Goal: Task Accomplishment & Management: Manage account settings

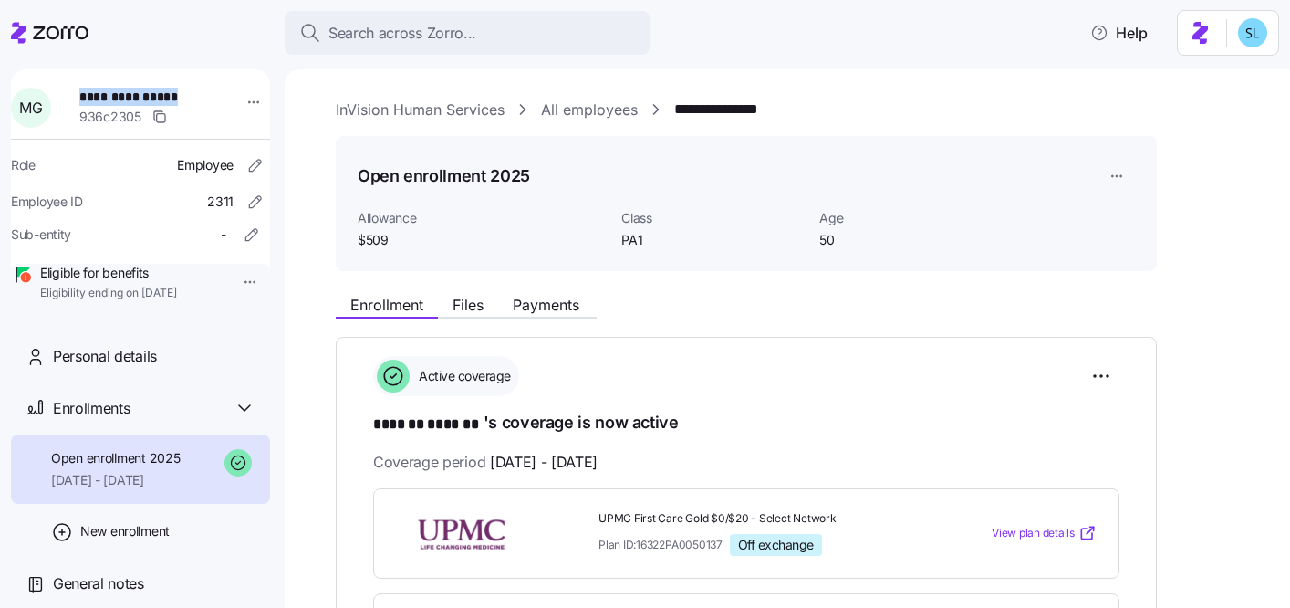
drag, startPoint x: 189, startPoint y: 99, endPoint x: 78, endPoint y: 95, distance: 111.4
click at [78, 95] on div "**********" at bounding box center [152, 107] width 160 height 55
copy span "**********"
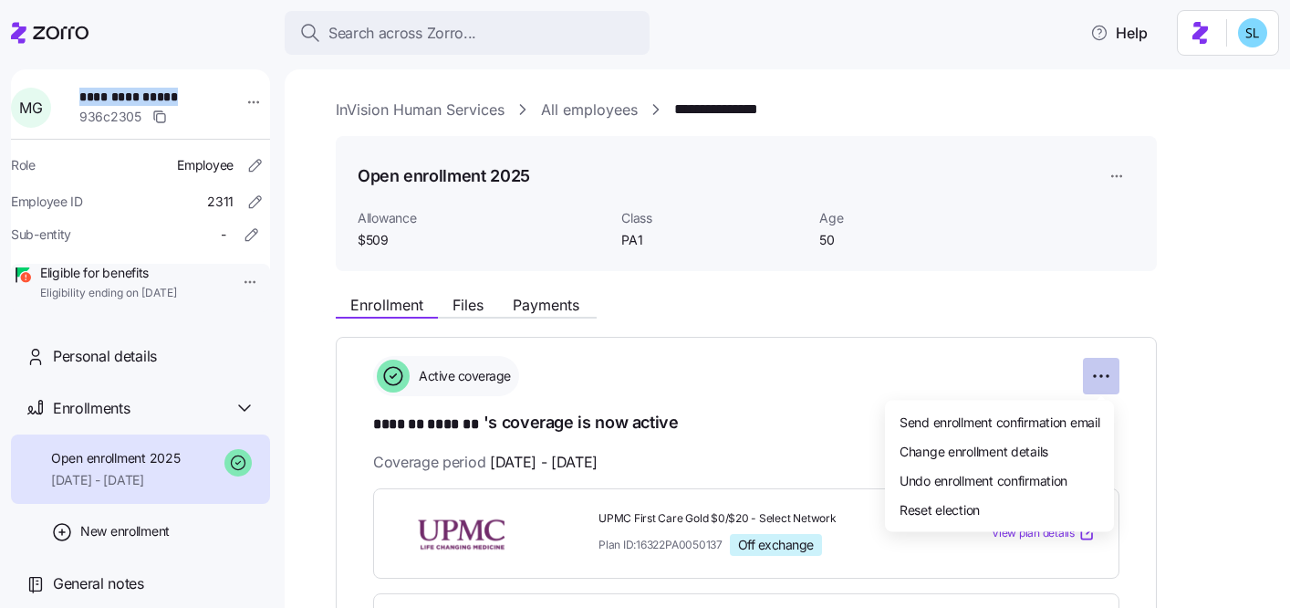
click at [1108, 379] on html "**********" at bounding box center [645, 298] width 1290 height 597
click at [1040, 460] on div "Change enrollment details" at bounding box center [1000, 450] width 214 height 29
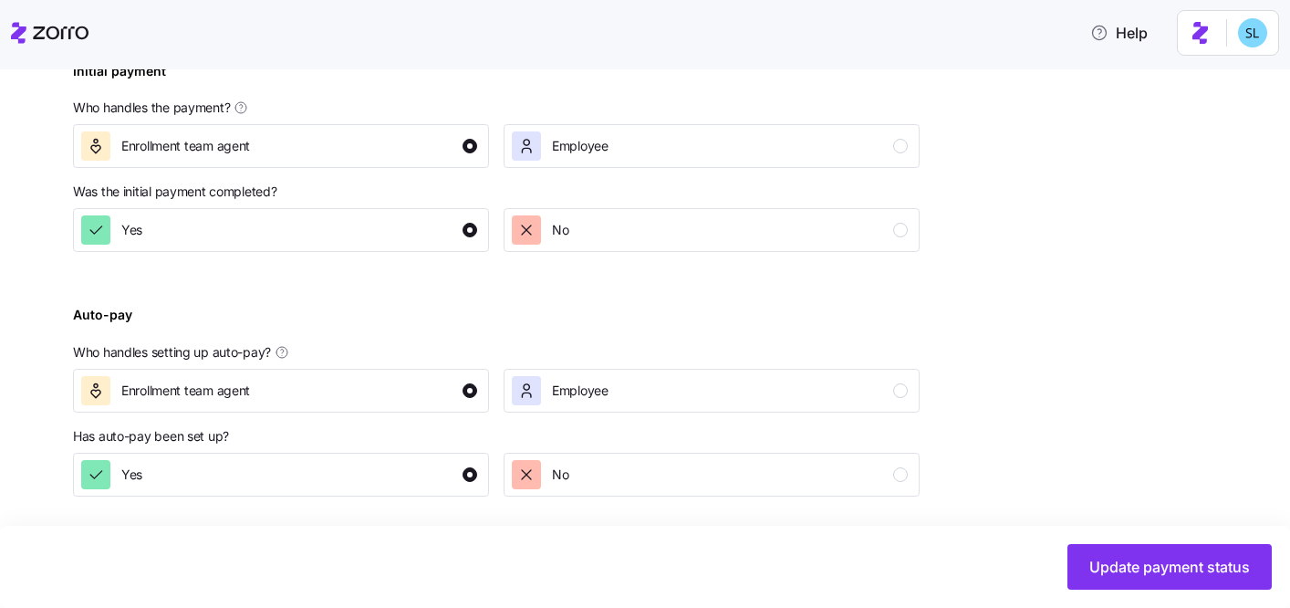
scroll to position [713, 0]
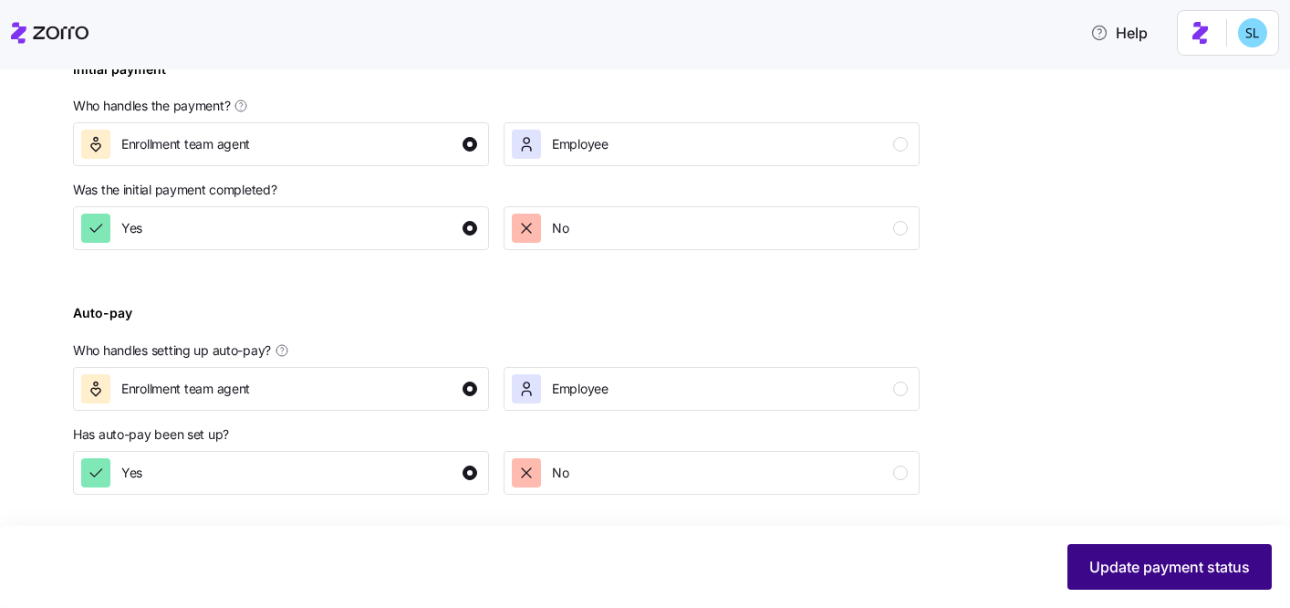
click at [1149, 573] on span "Update payment status" at bounding box center [1170, 567] width 161 height 22
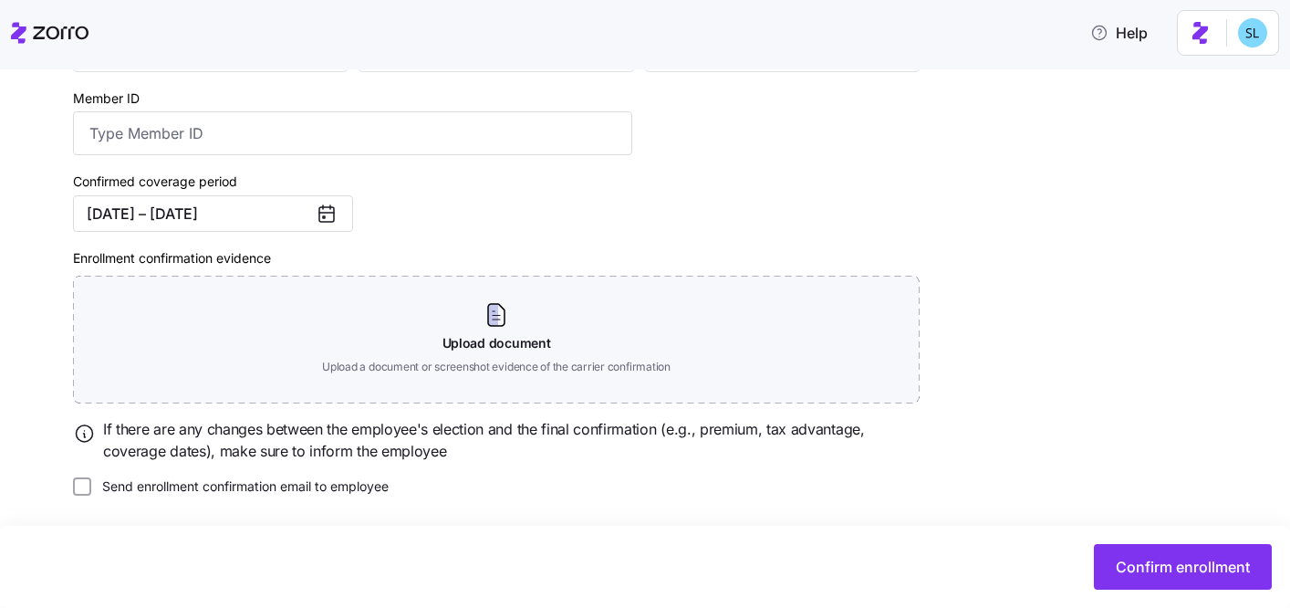
scroll to position [342, 0]
click at [206, 216] on button "01/01/2025 – 12/31/2025" at bounding box center [213, 212] width 280 height 37
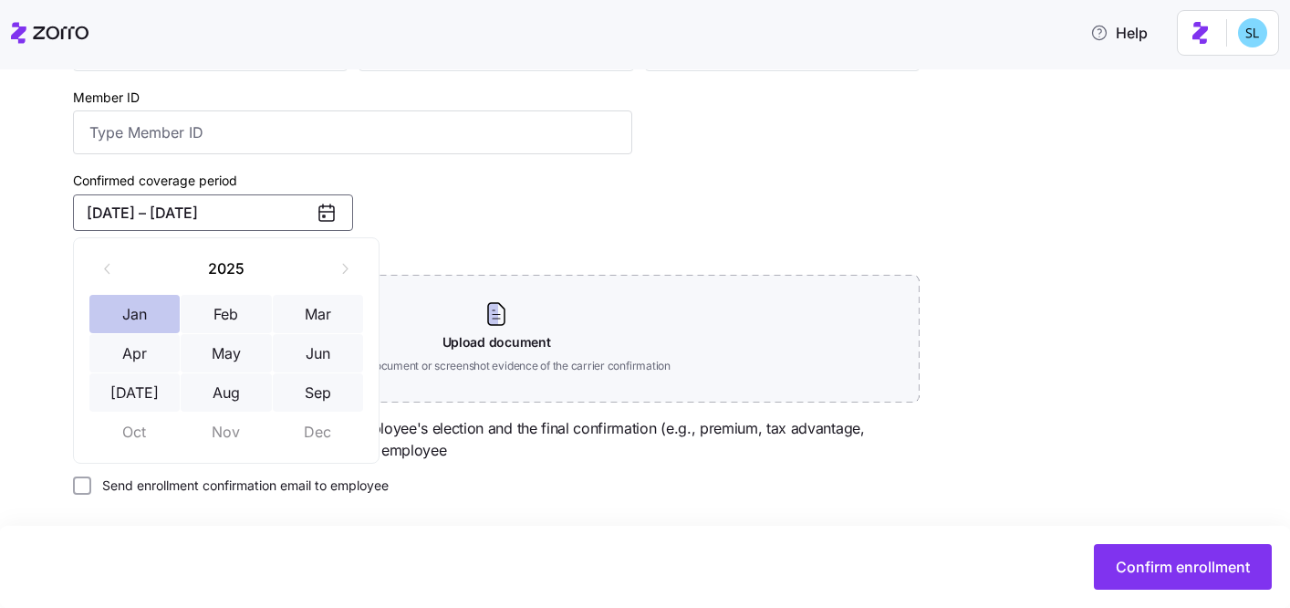
click at [135, 306] on button "Jan" at bounding box center [134, 314] width 91 height 38
click at [280, 381] on button "Sep" at bounding box center [318, 392] width 91 height 38
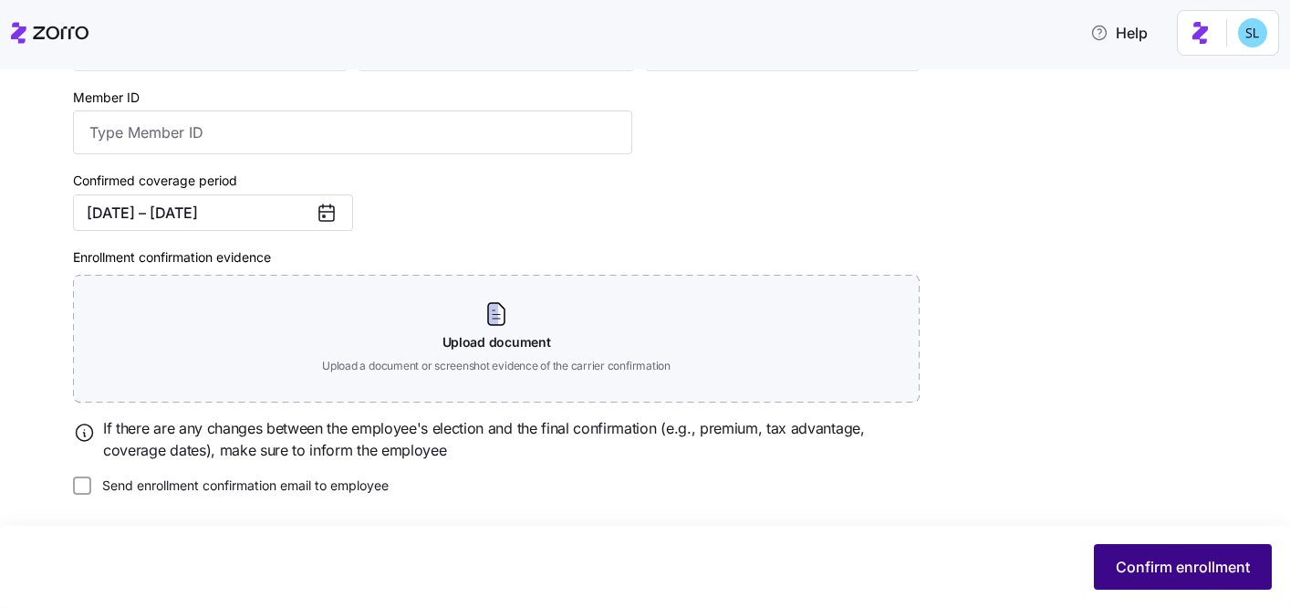
click at [1164, 587] on button "Confirm enrollment" at bounding box center [1183, 567] width 178 height 46
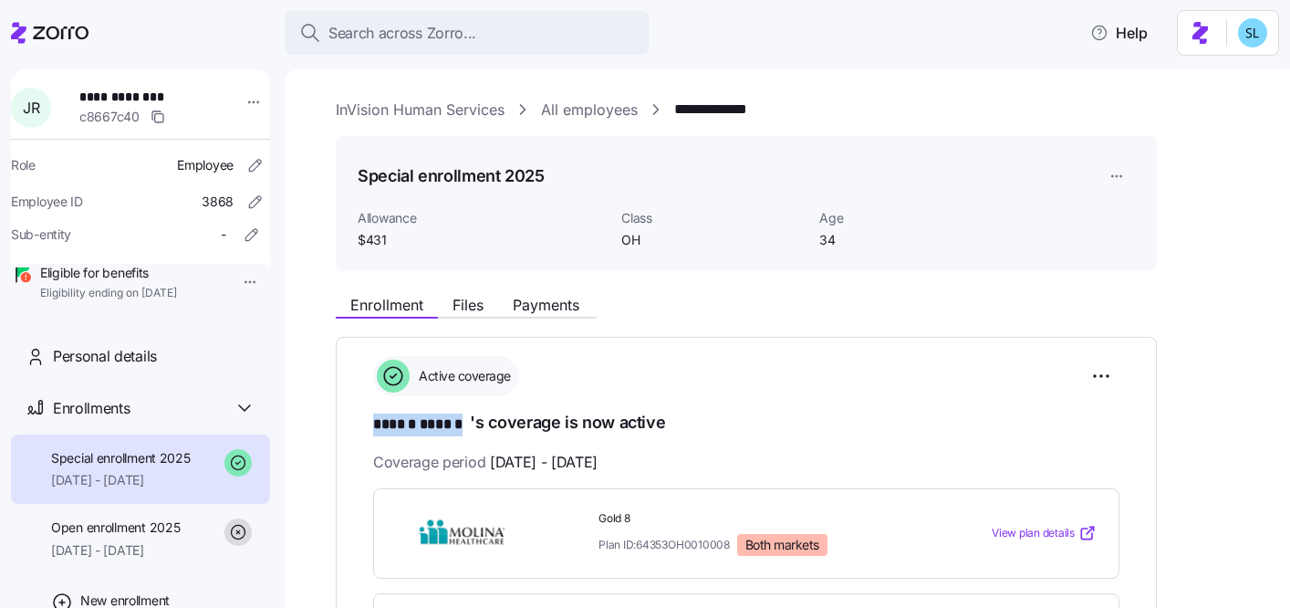
drag, startPoint x: 364, startPoint y: 430, endPoint x: 466, endPoint y: 422, distance: 102.5
click at [466, 422] on div "**********" at bounding box center [746, 581] width 821 height 488
copy span "****** ******"
click at [892, 423] on h1 "****** ****** 's coverage is now active" at bounding box center [746, 424] width 747 height 26
click at [1115, 362] on html "**********" at bounding box center [645, 298] width 1290 height 597
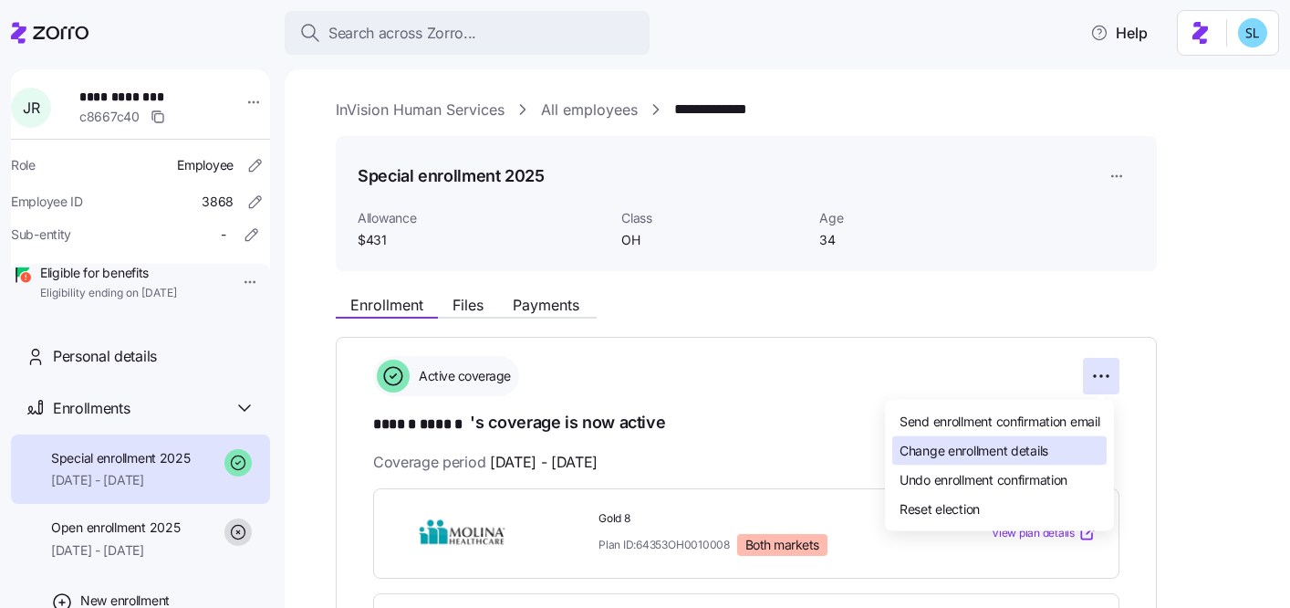
click at [1024, 445] on span "Change enrollment details" at bounding box center [974, 450] width 149 height 18
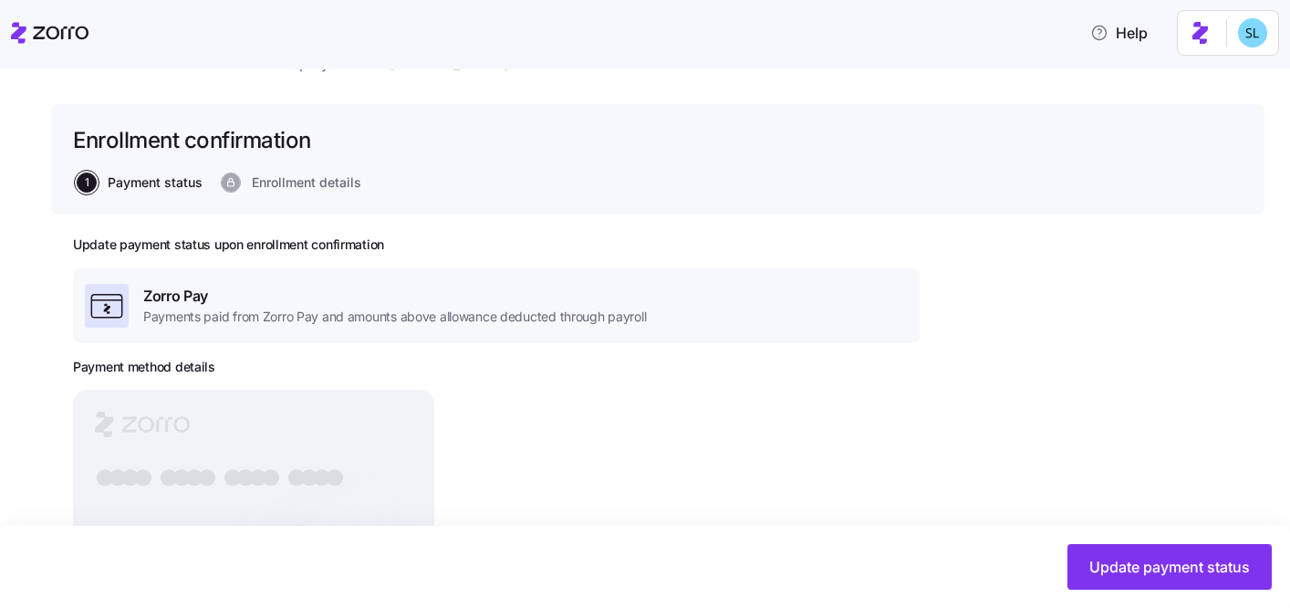
scroll to position [188, 0]
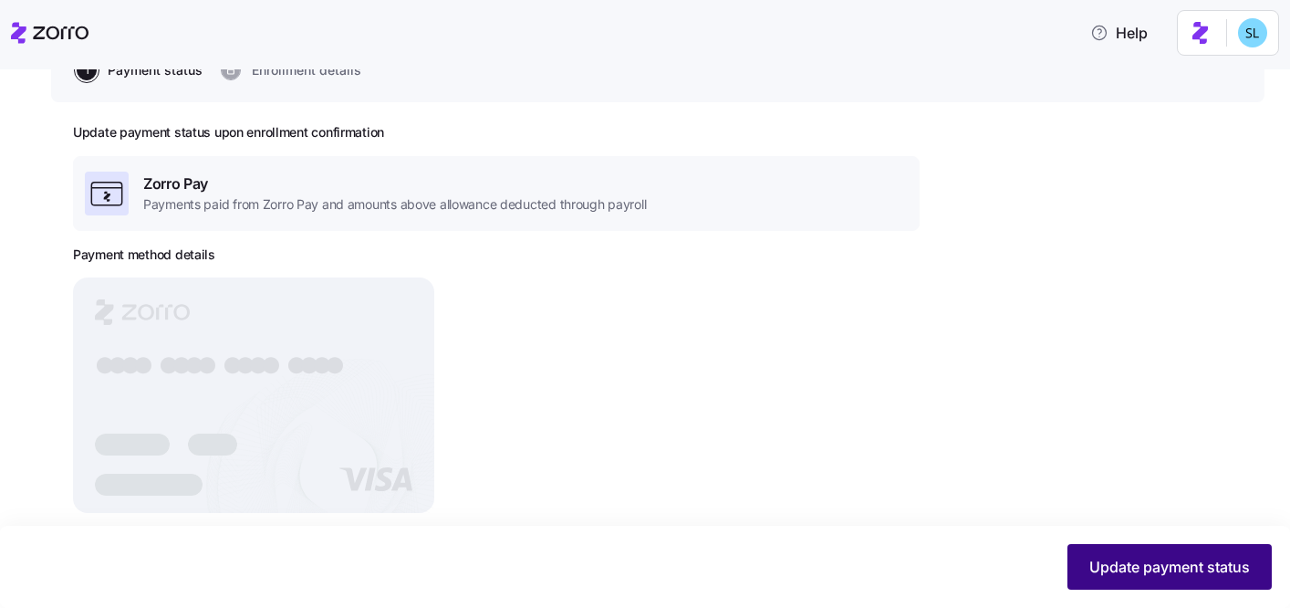
click at [1187, 577] on span "Update payment status" at bounding box center [1170, 567] width 161 height 22
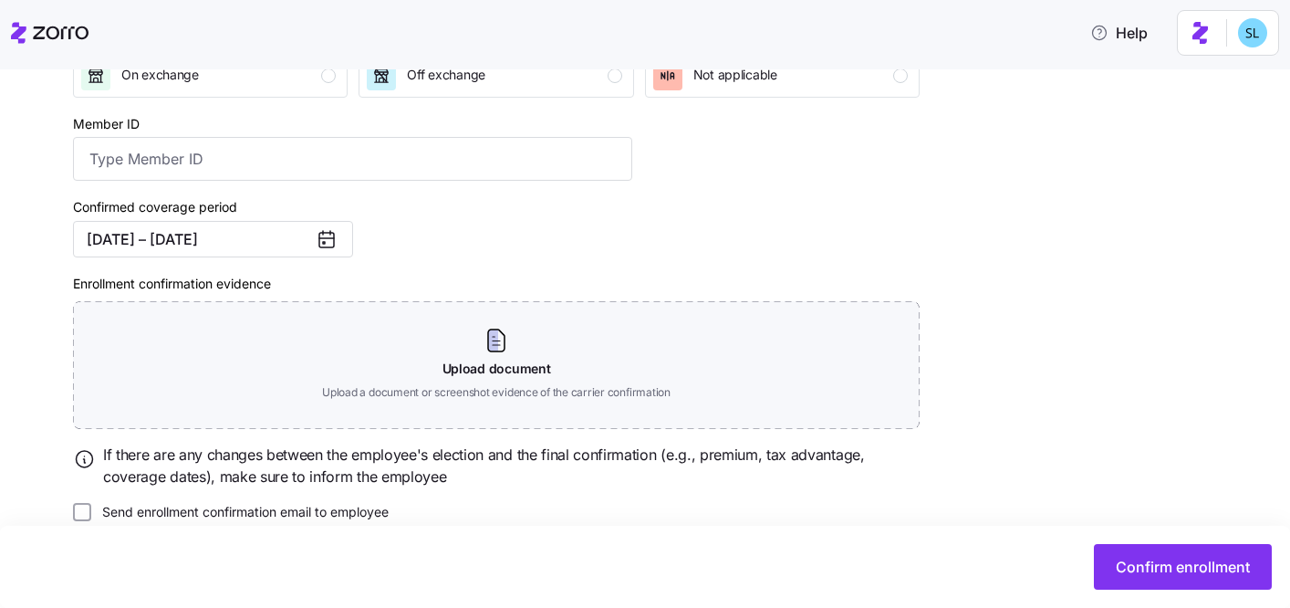
scroll to position [342, 0]
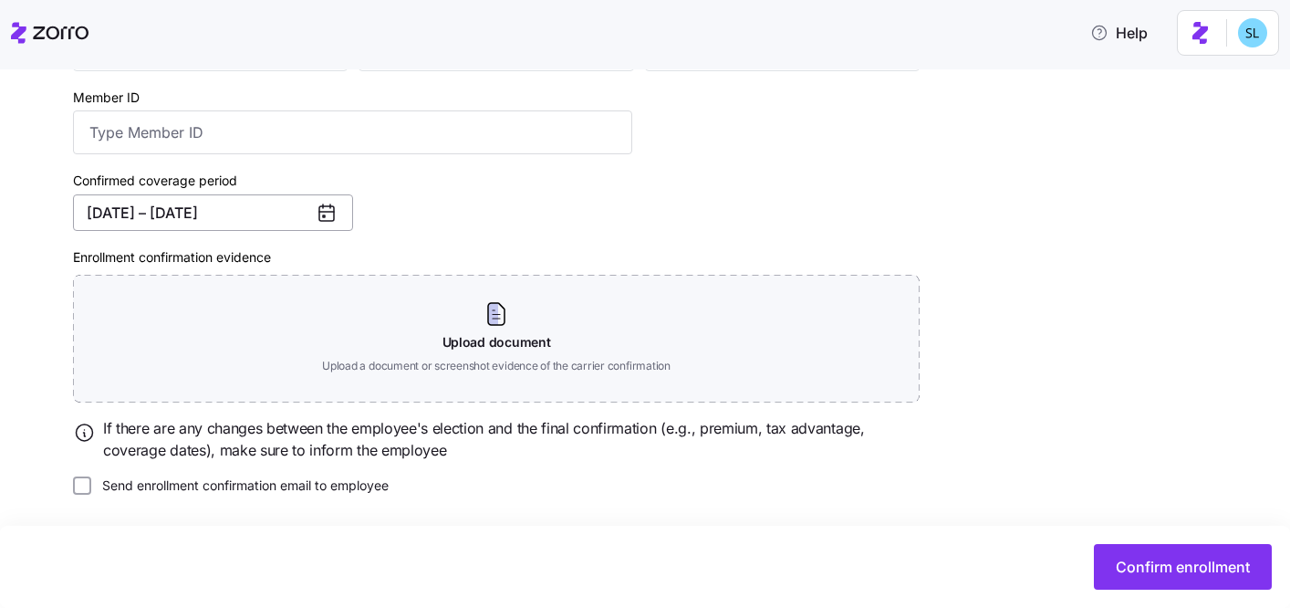
click at [259, 216] on button "02/01/2025 – 12/31/2025" at bounding box center [213, 212] width 280 height 37
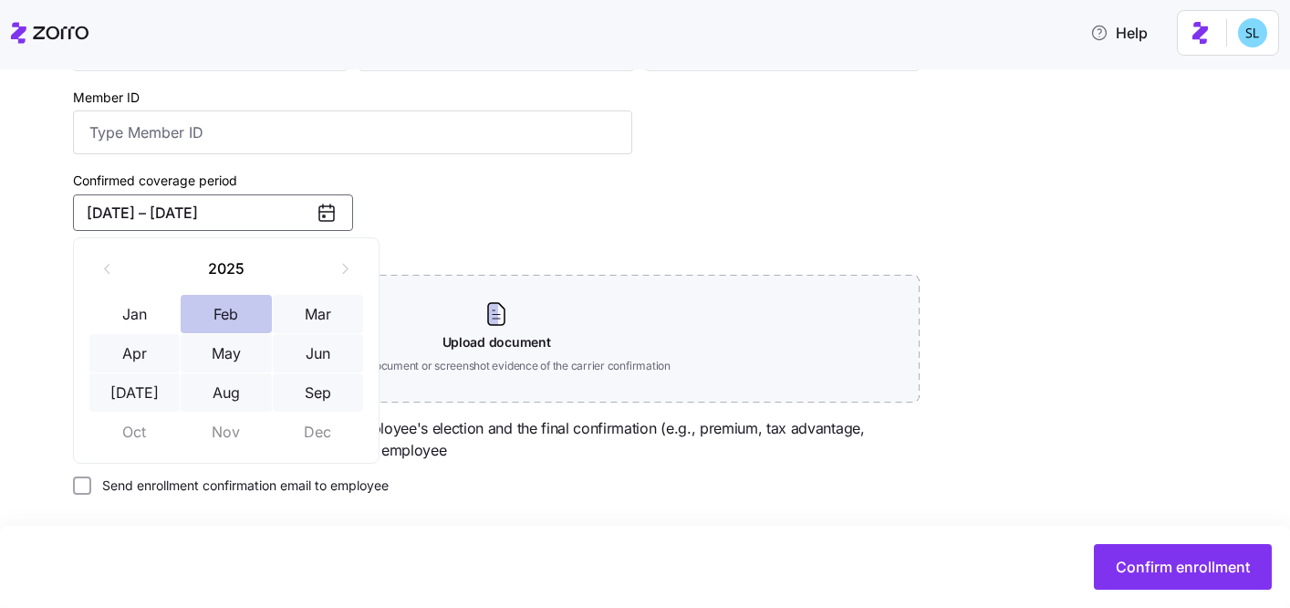
click at [217, 317] on button "Feb" at bounding box center [226, 314] width 91 height 38
click at [308, 380] on button "Sep" at bounding box center [318, 392] width 91 height 38
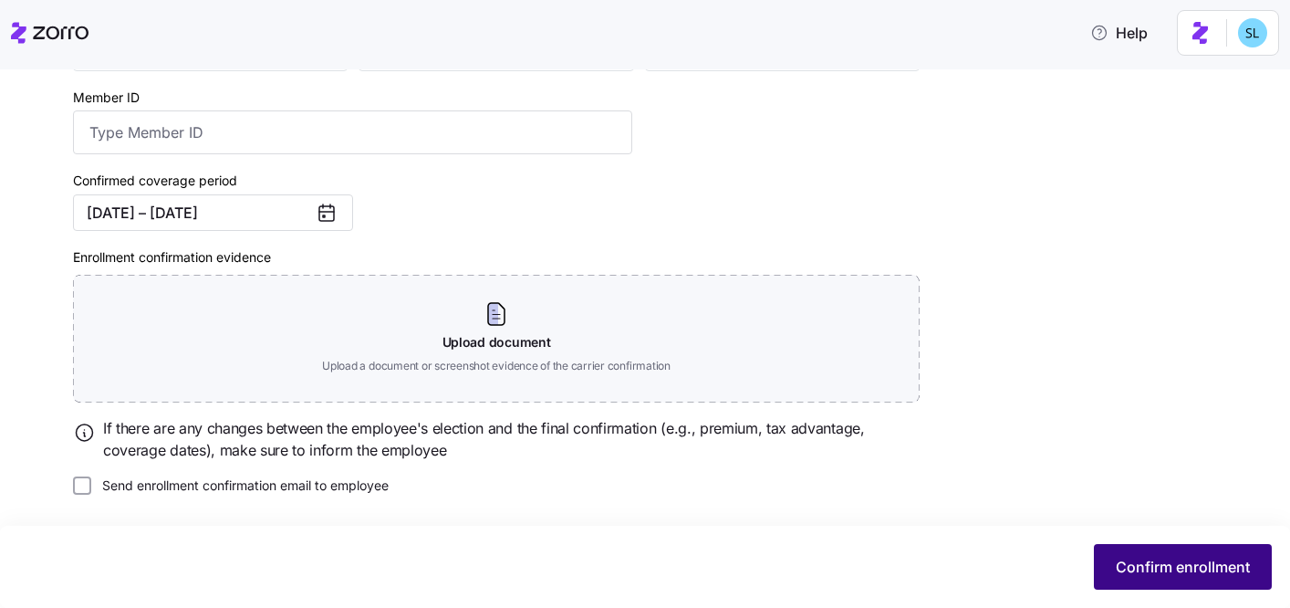
click at [1224, 565] on span "Confirm enrollment" at bounding box center [1183, 567] width 134 height 22
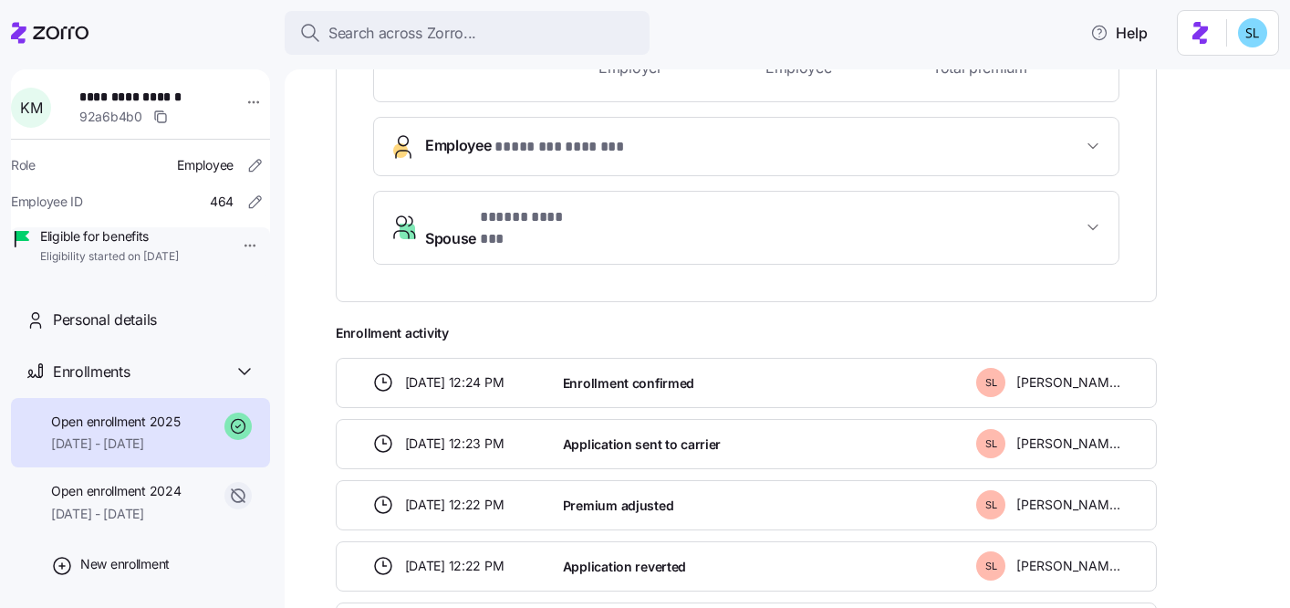
scroll to position [550, 0]
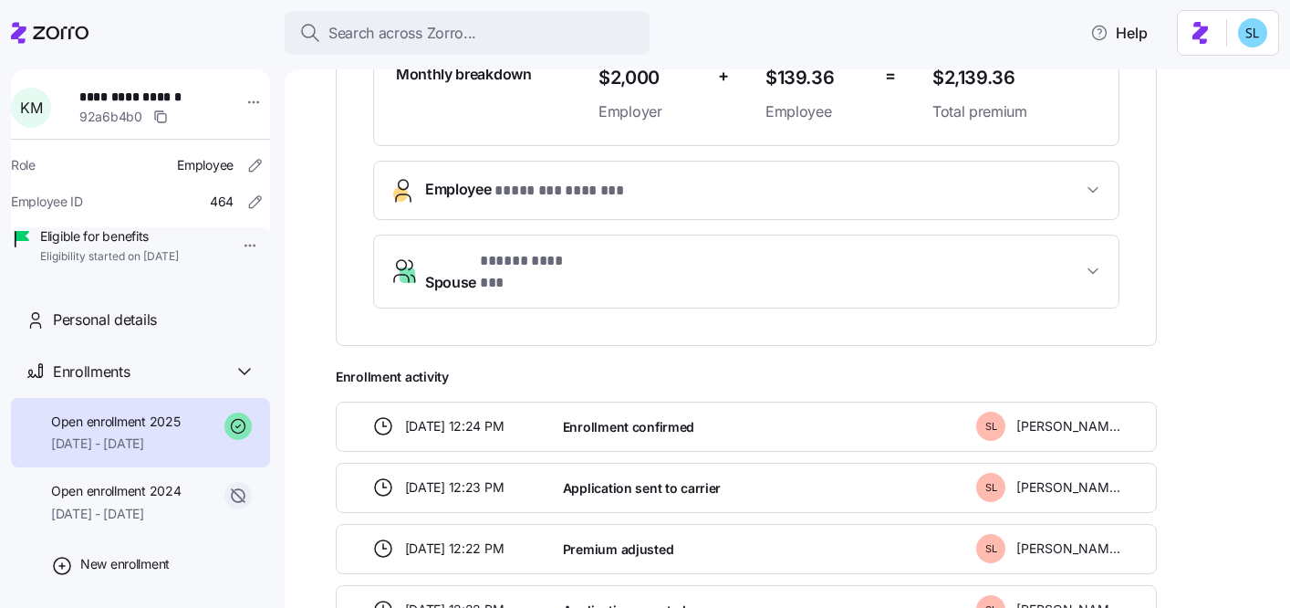
click at [580, 199] on span "* ******** ******* *" at bounding box center [560, 191] width 131 height 23
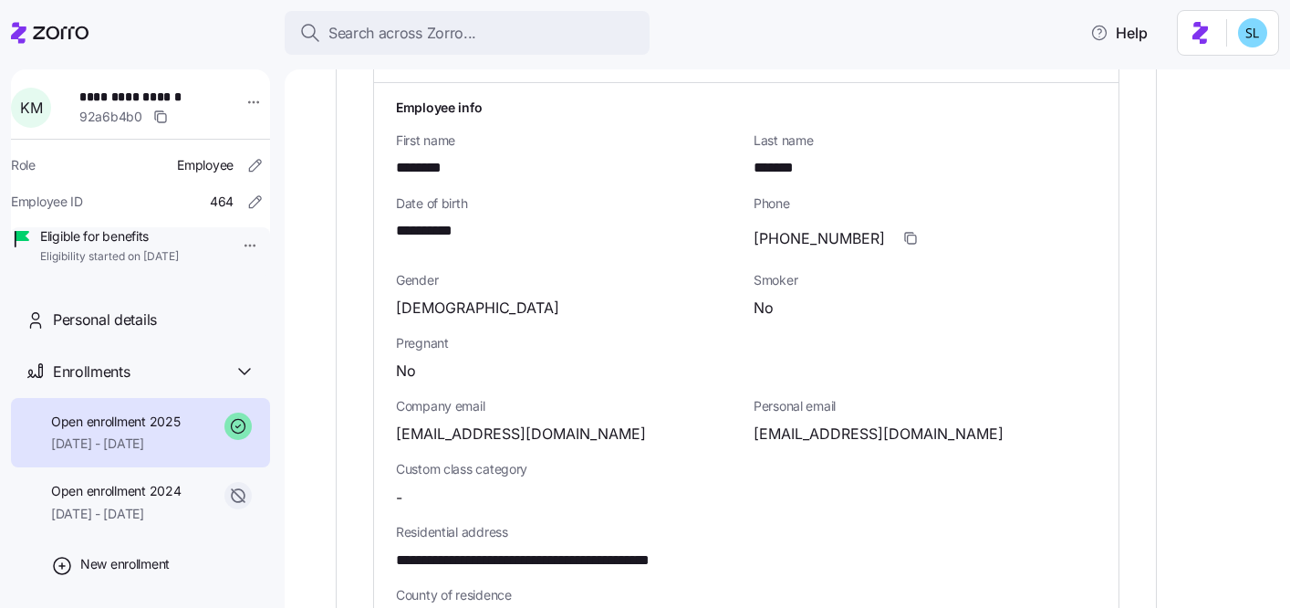
scroll to position [611, 0]
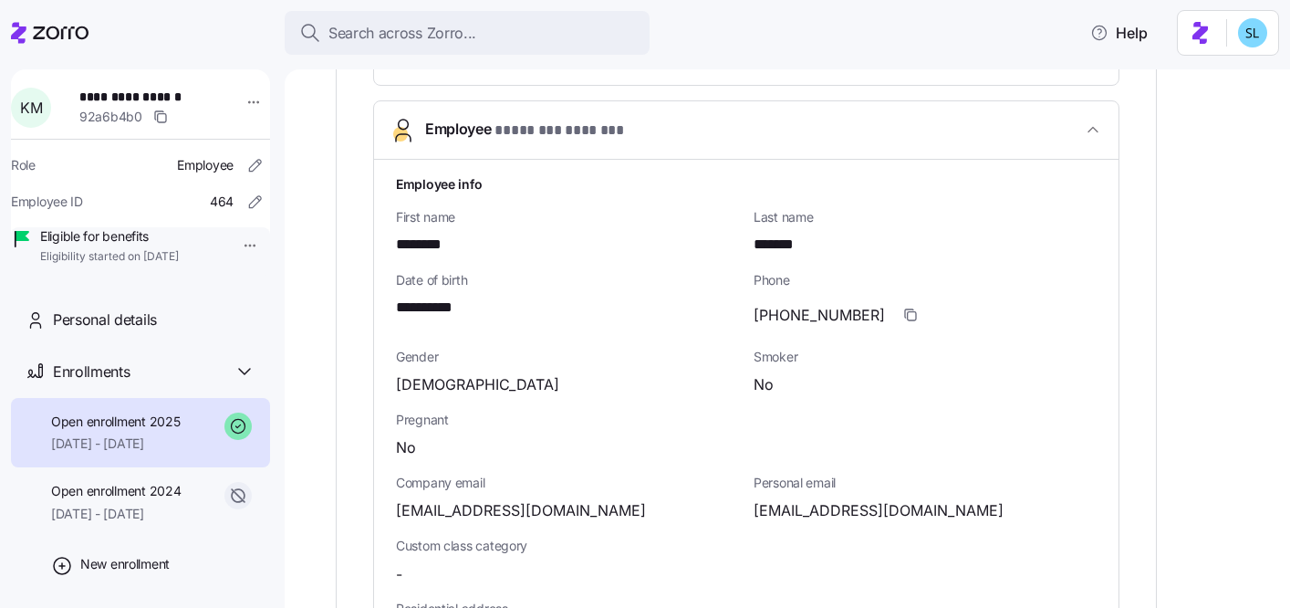
click at [461, 310] on span "**********" at bounding box center [434, 308] width 76 height 23
copy span "****"
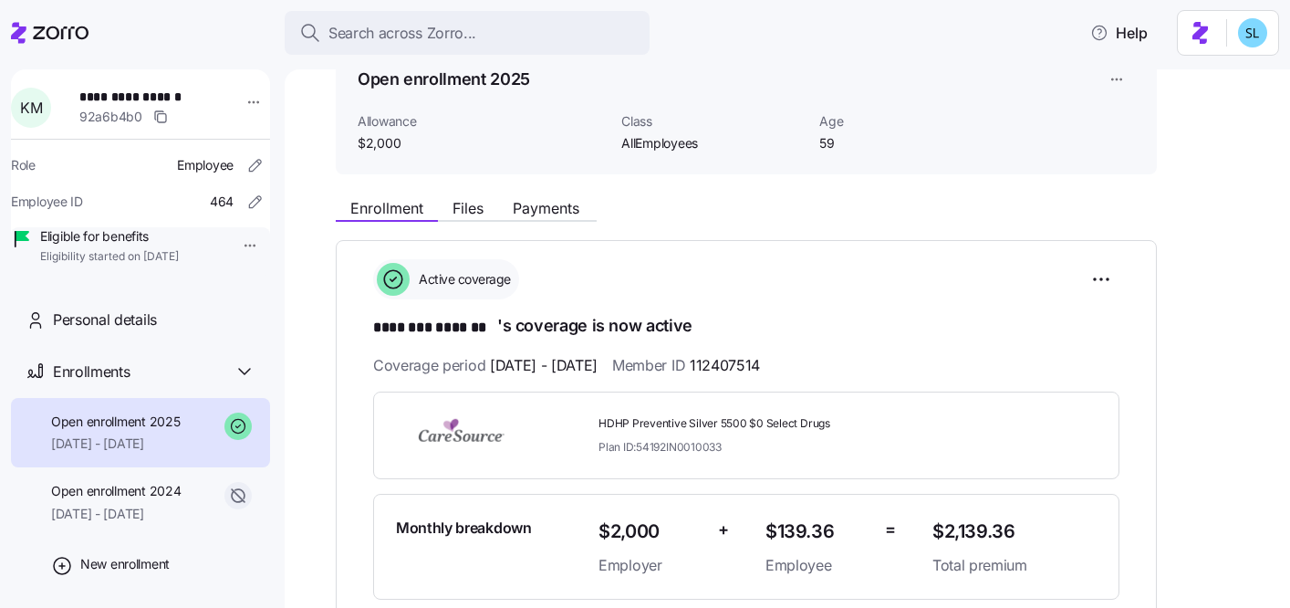
scroll to position [50, 0]
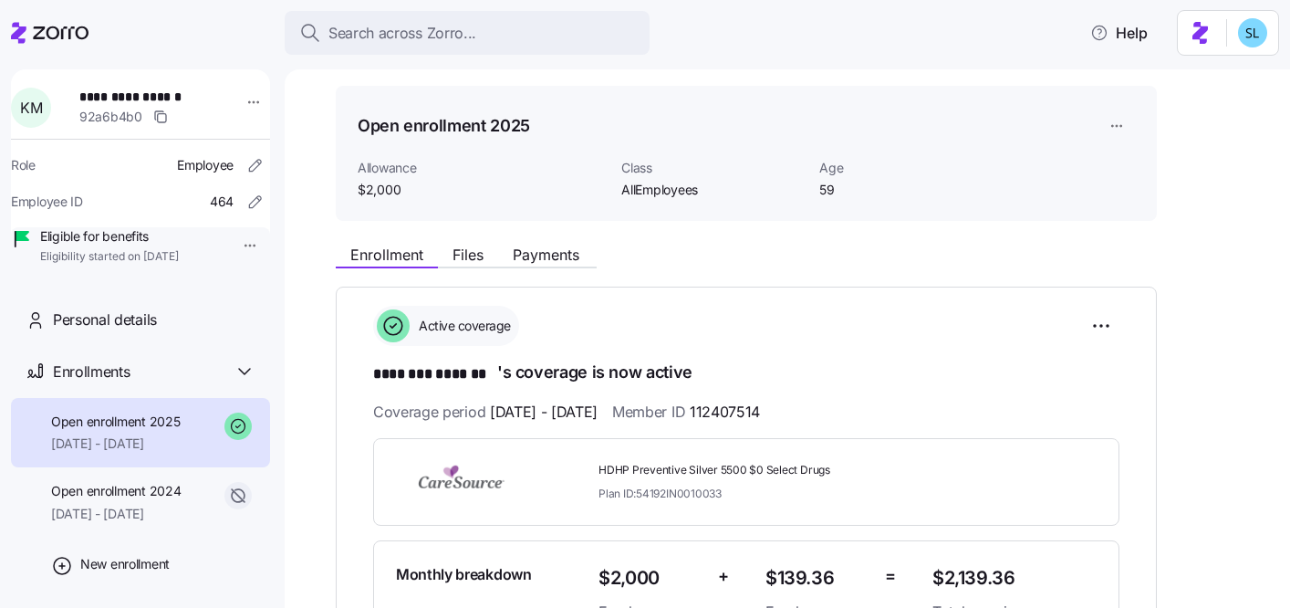
click at [760, 412] on span "112407514" at bounding box center [725, 412] width 70 height 23
copy span "112407514"
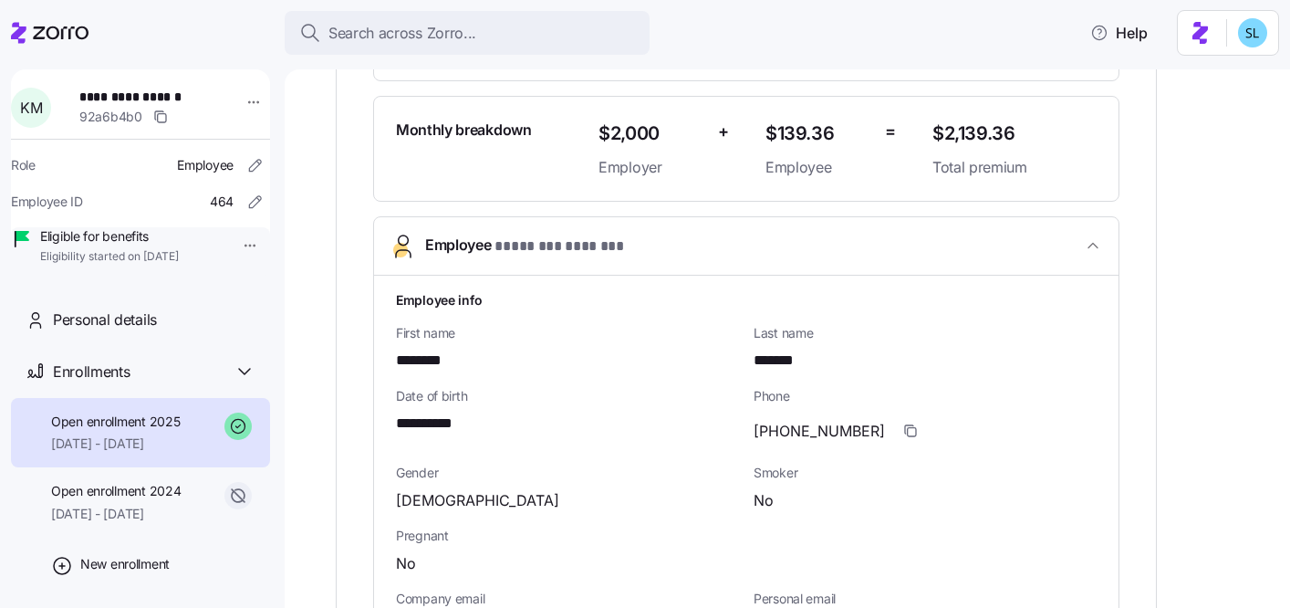
scroll to position [764, 0]
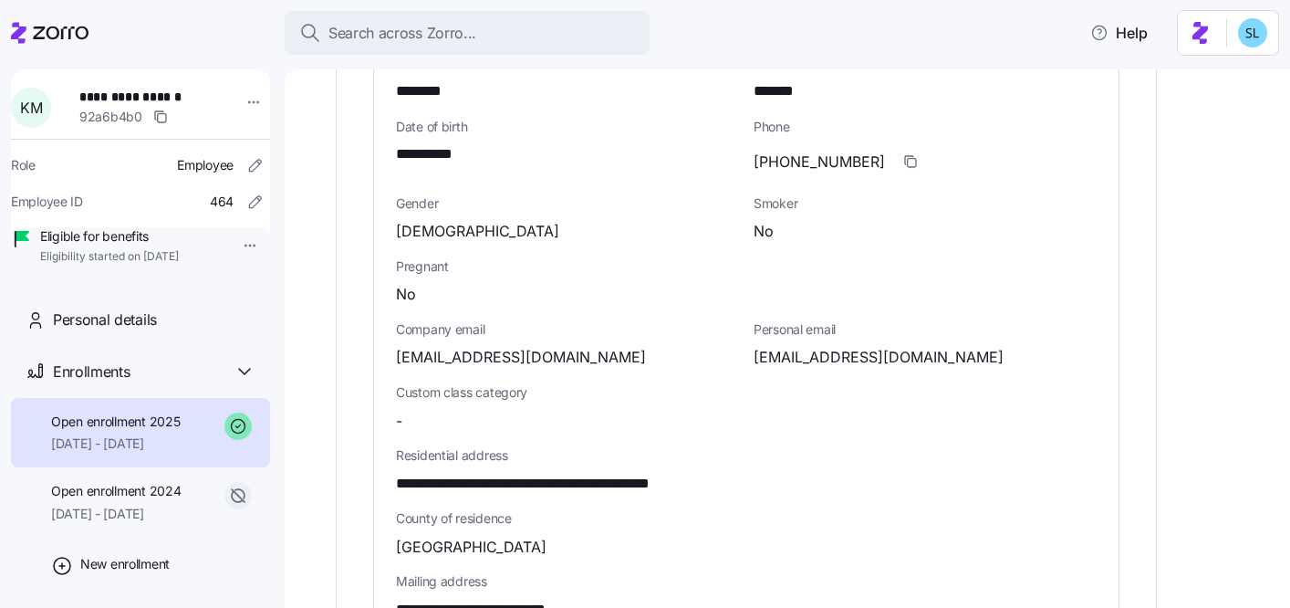
click at [860, 356] on span "d9k17s28t22@hotmail.com" at bounding box center [879, 357] width 250 height 23
click at [881, 351] on span "d9k17s28t22@hotmail.com" at bounding box center [879, 357] width 250 height 23
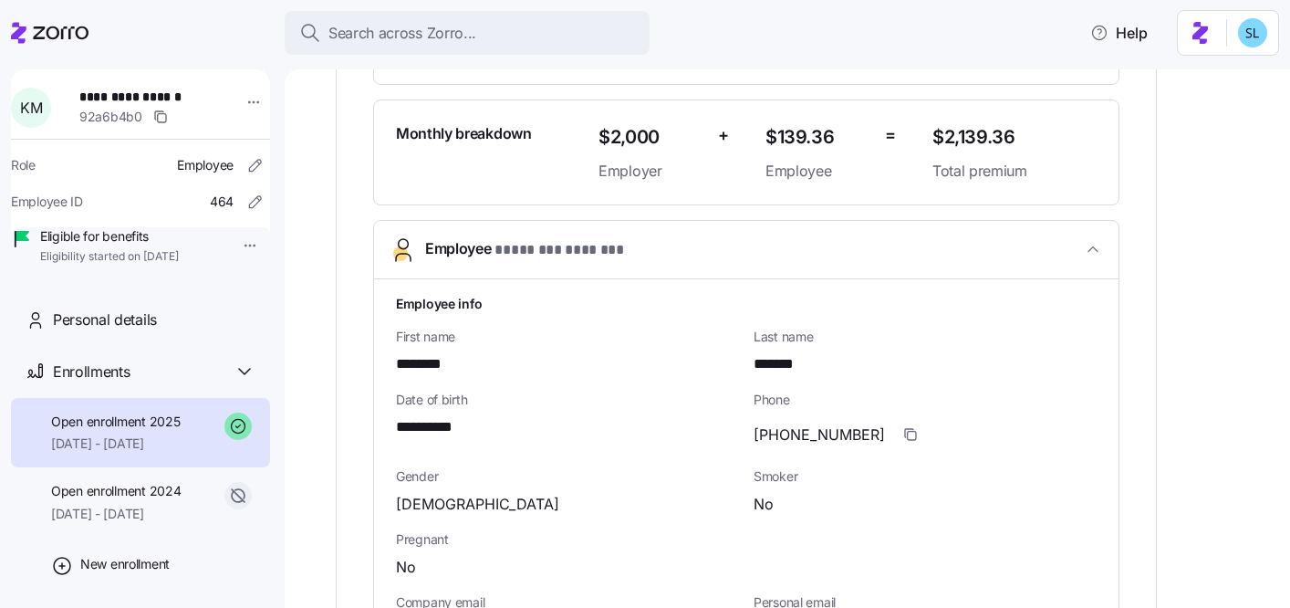
scroll to position [309, 0]
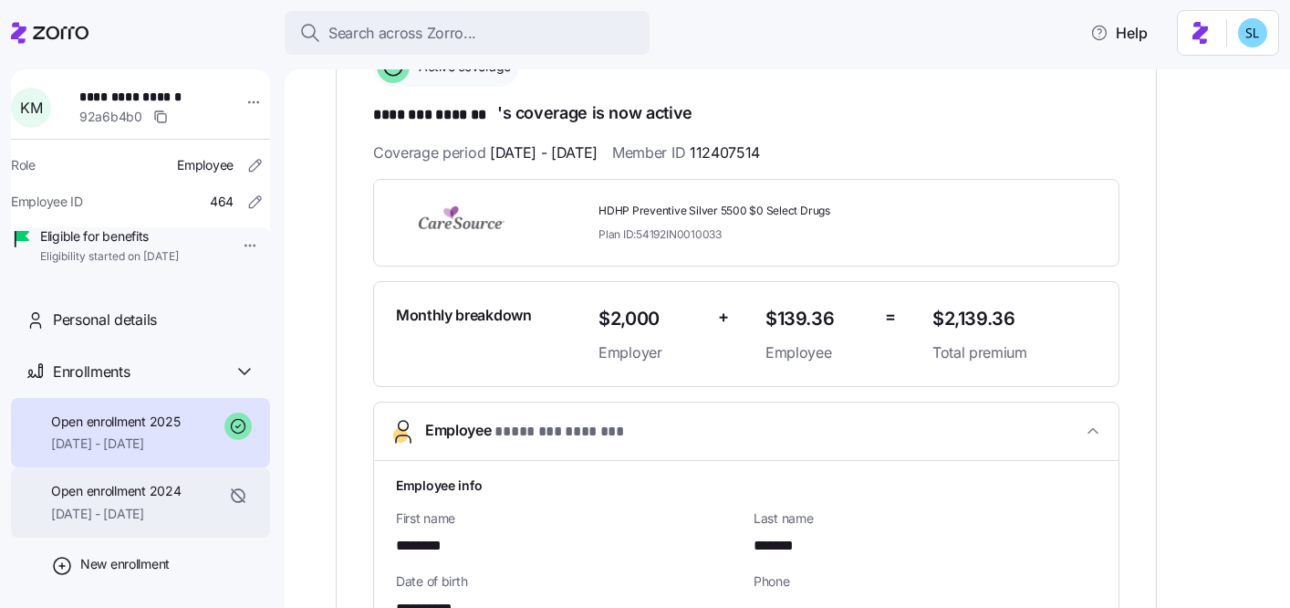
click at [128, 500] on span "Open enrollment 2024" at bounding box center [116, 491] width 130 height 18
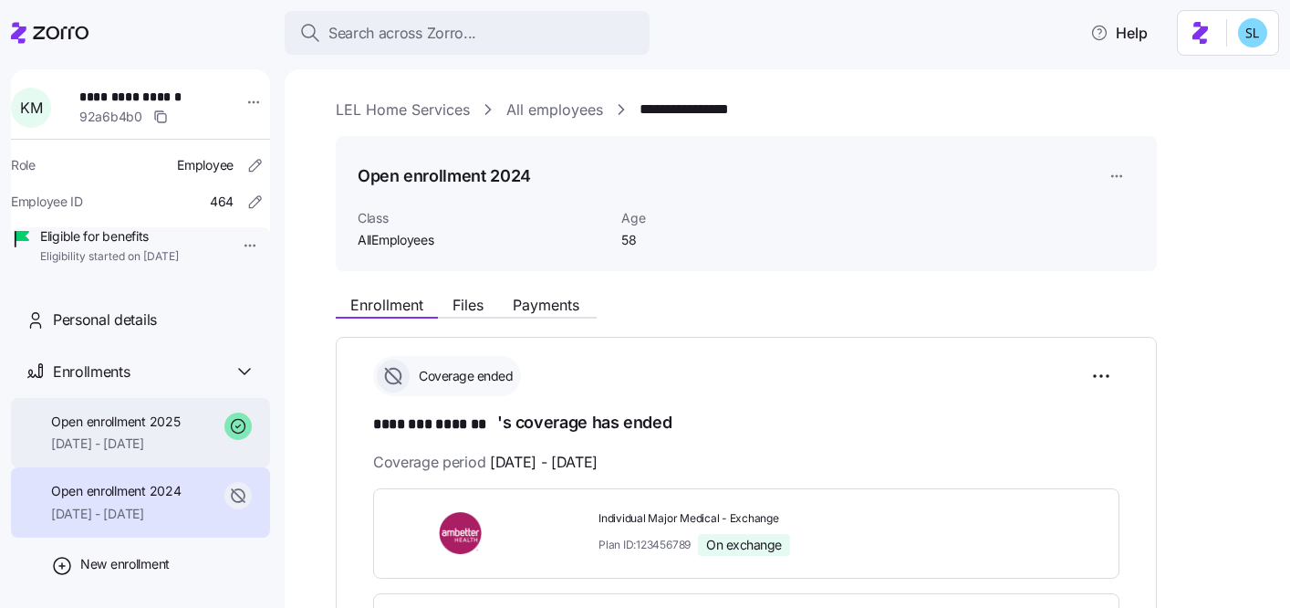
click at [138, 453] on span "01/01/2025 - 12/31/2025" at bounding box center [115, 443] width 129 height 18
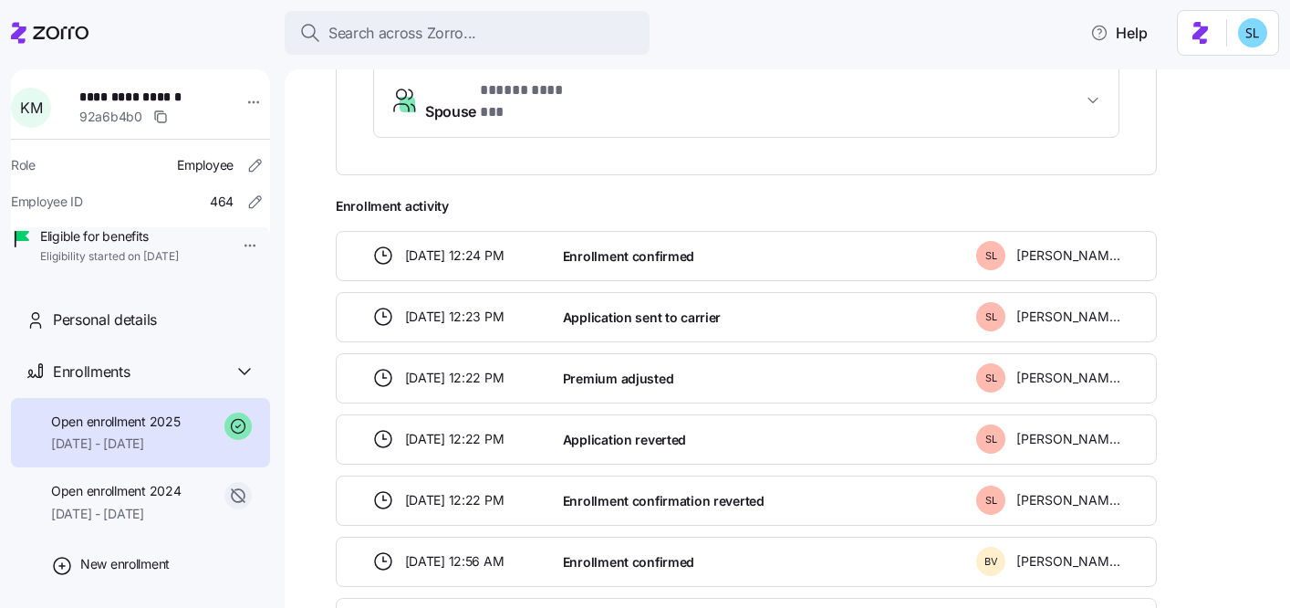
scroll to position [416, 0]
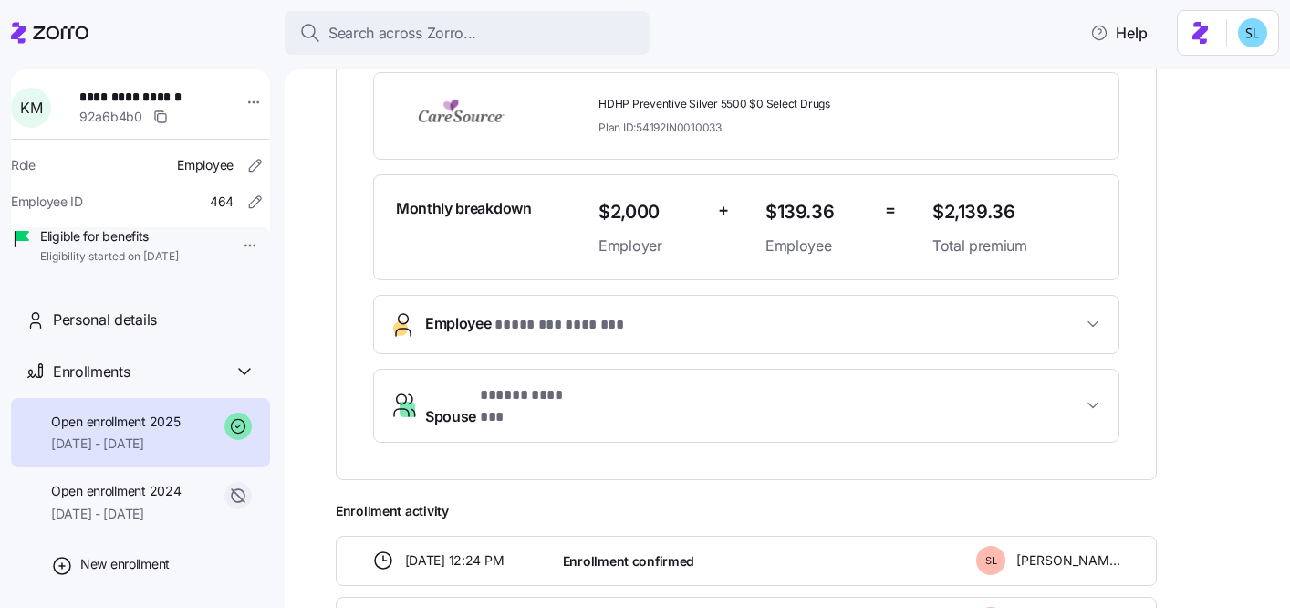
click at [851, 308] on button "Employee * ******** ******* *" at bounding box center [746, 324] width 745 height 57
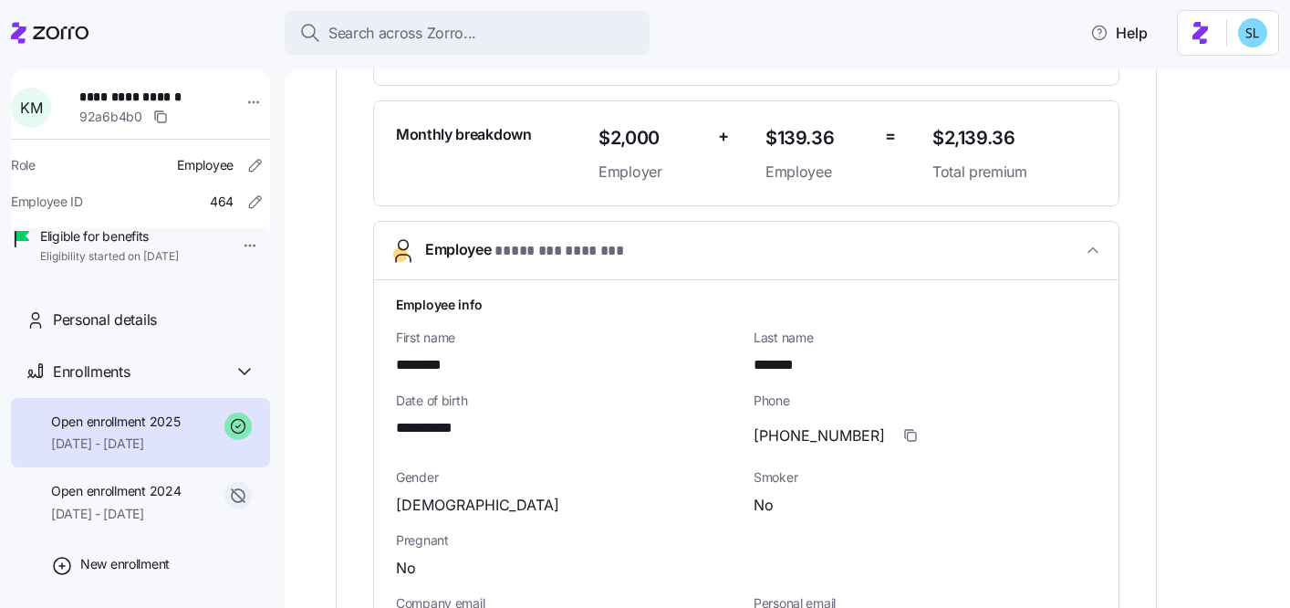
scroll to position [737, 0]
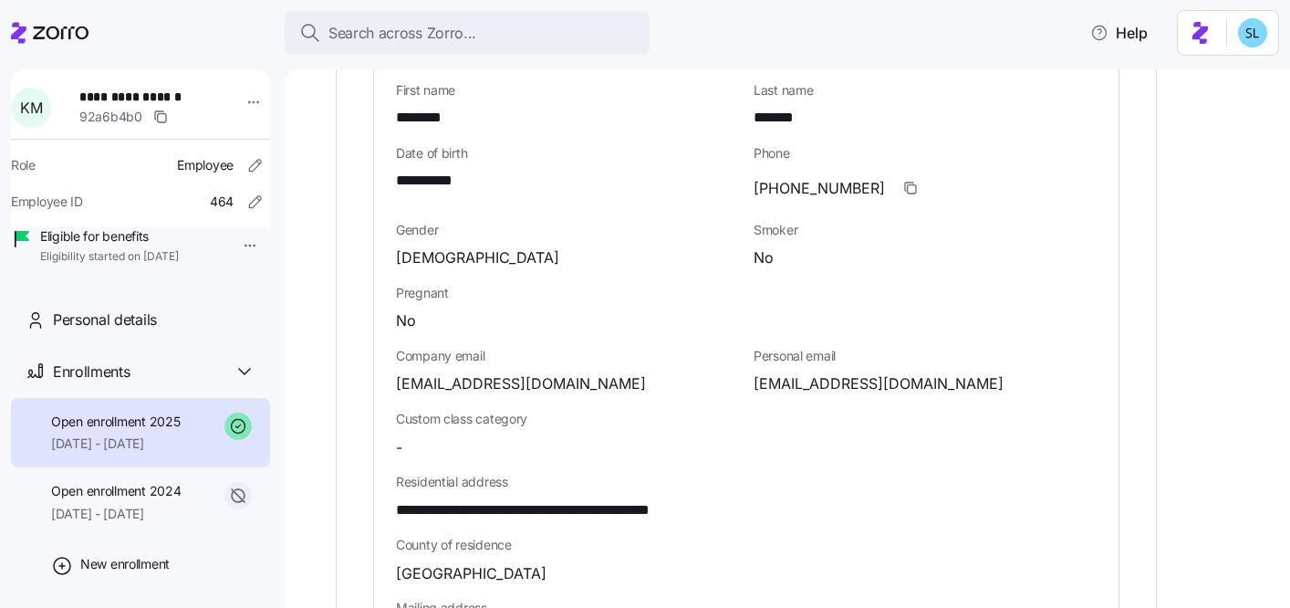
click at [847, 384] on span "d9k17s28t22@hotmail.com" at bounding box center [879, 383] width 250 height 23
click at [482, 388] on span "kmccrary@lelhs.com" at bounding box center [521, 383] width 250 height 23
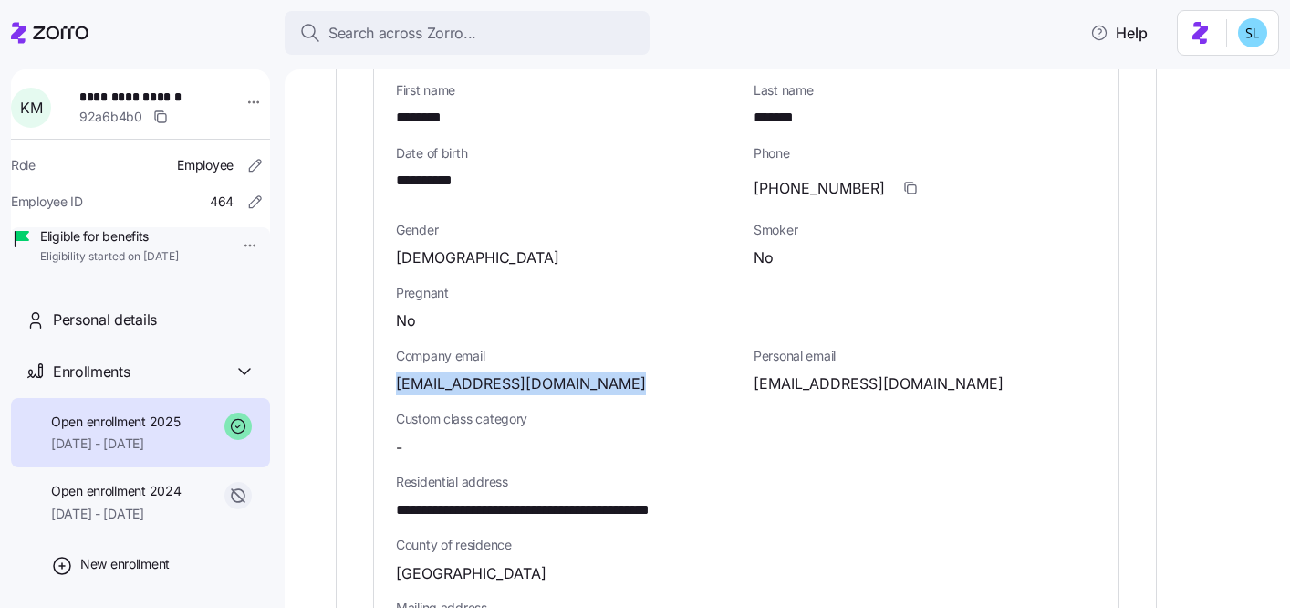
click at [482, 388] on span "kmccrary@lelhs.com" at bounding box center [521, 383] width 250 height 23
copy span "lelhs"
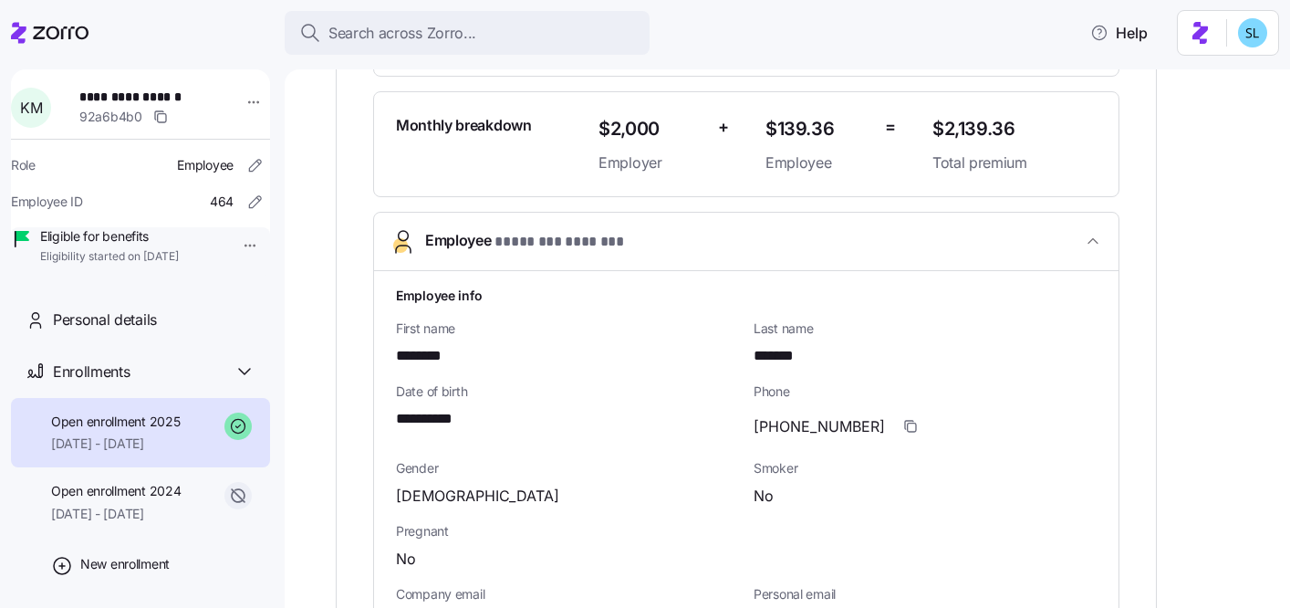
scroll to position [0, 0]
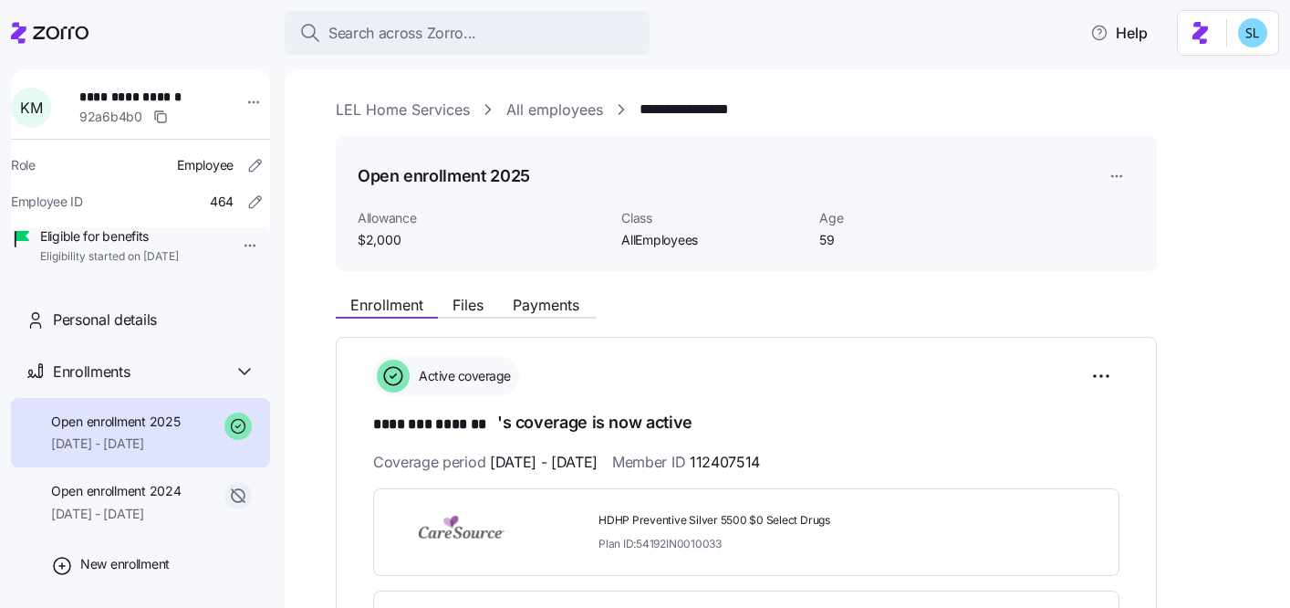
click at [402, 104] on link "LEL Home Services" at bounding box center [403, 110] width 134 height 23
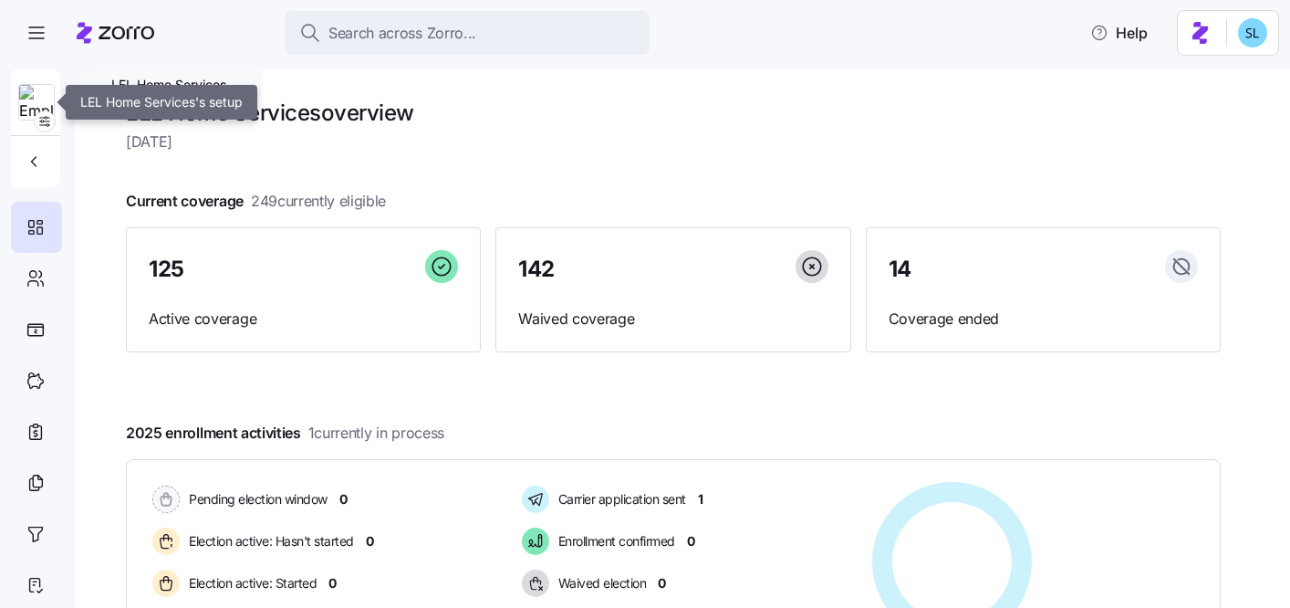
click at [33, 104] on img at bounding box center [36, 103] width 35 height 37
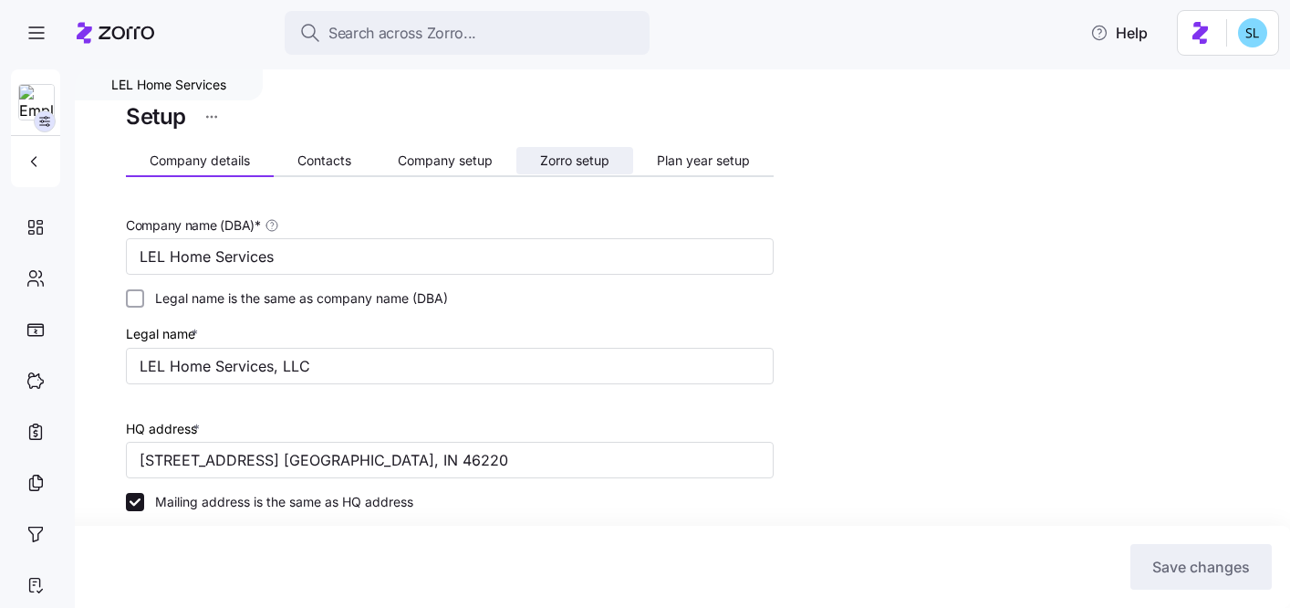
click at [570, 163] on span "Zorro setup" at bounding box center [574, 160] width 69 height 13
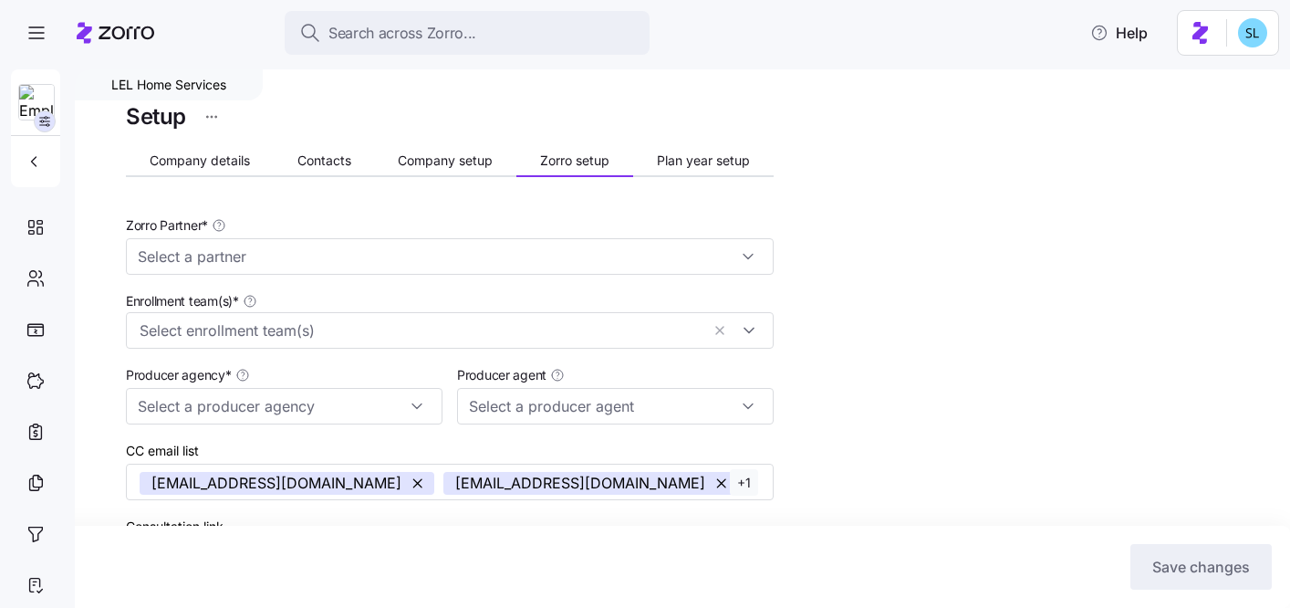
type input "AJG"
type input "AJG - IN"
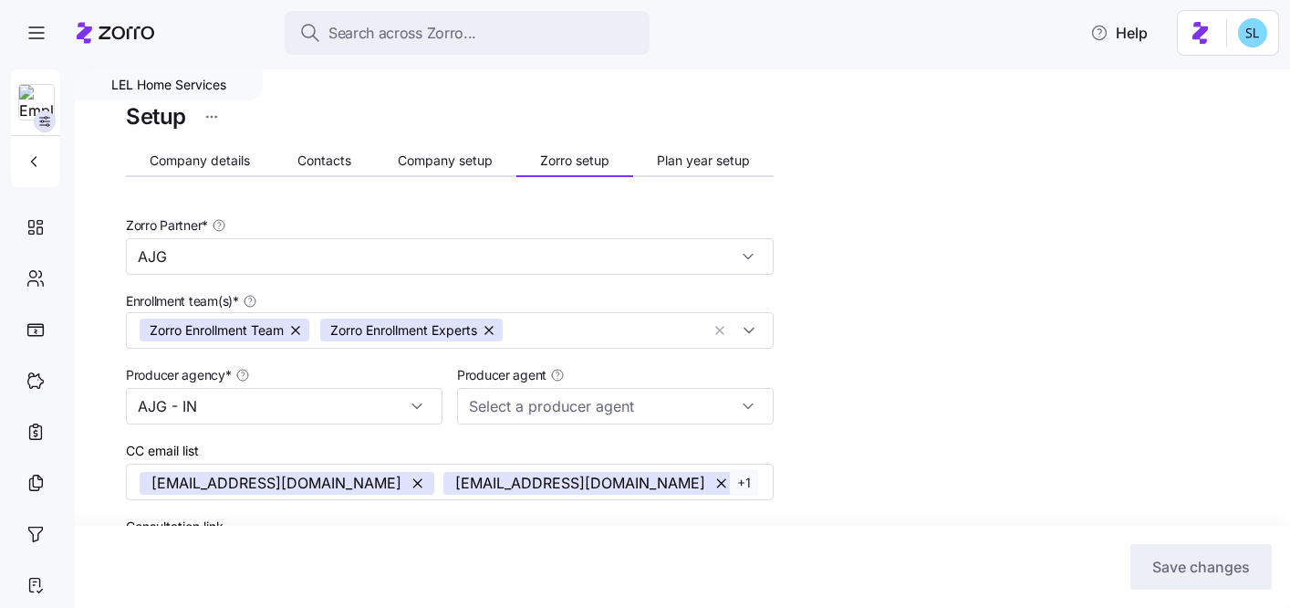
click at [359, 172] on button "Contacts" at bounding box center [324, 160] width 101 height 27
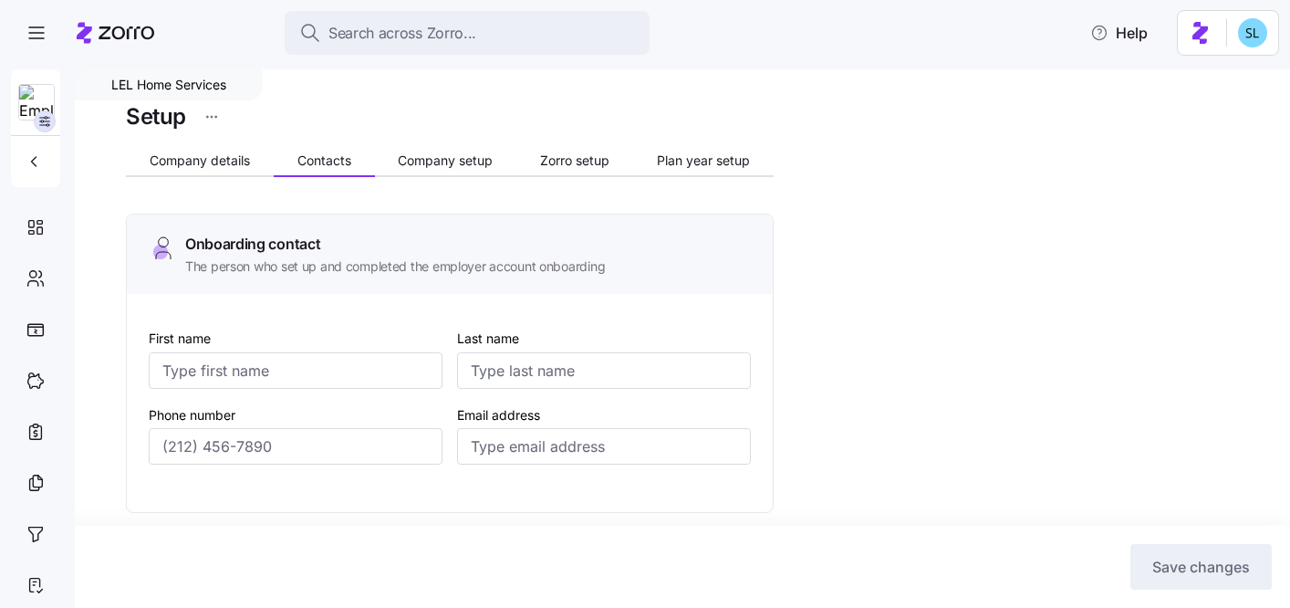
type input "Avery"
type input "Williams"
type input "awilliams@lelhs.com"
type input "Avery"
type input "Williams"
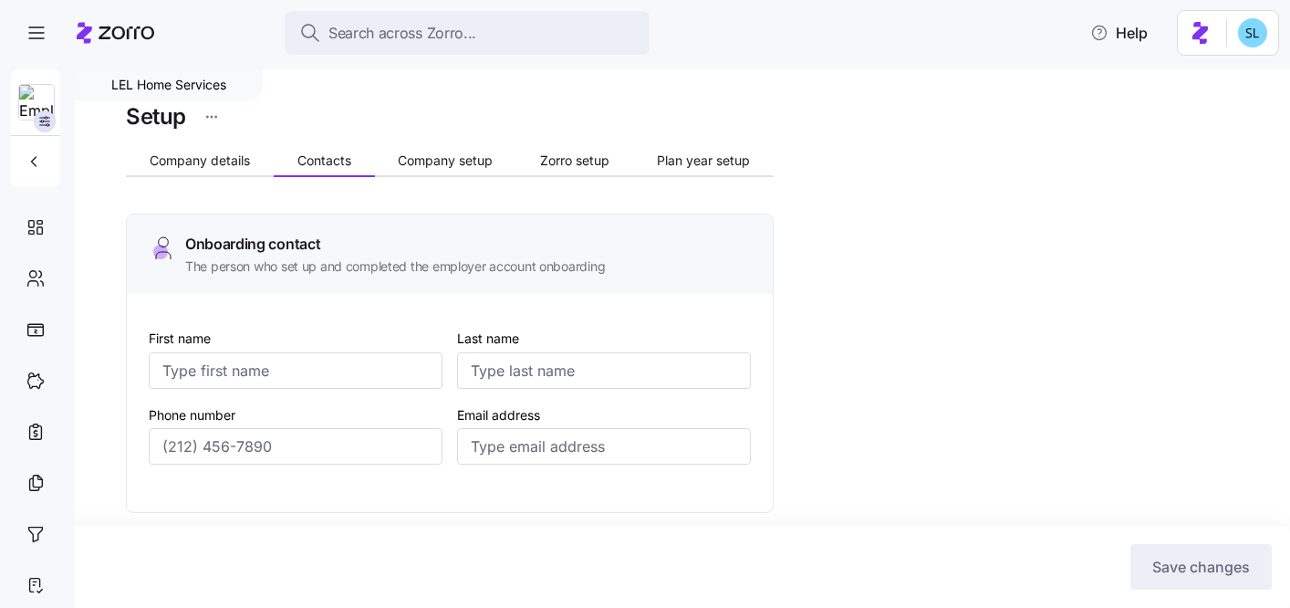
type input "awilliams@lelhs.com"
type input "Simone"
type input "Wimberly"
type input "swimberly@lelhs.com"
type input "Patricia"
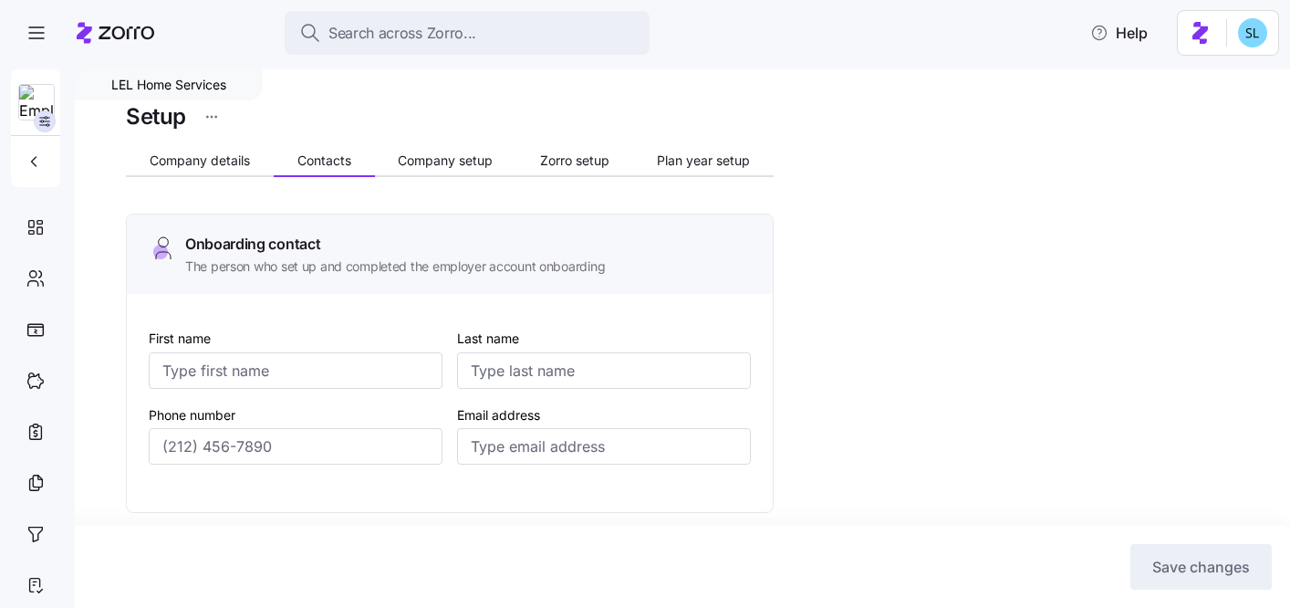
type input "January"
type input "pjanuary@lelhs.com"
type input "(317) 694-4360"
type input "(317) 649-6051"
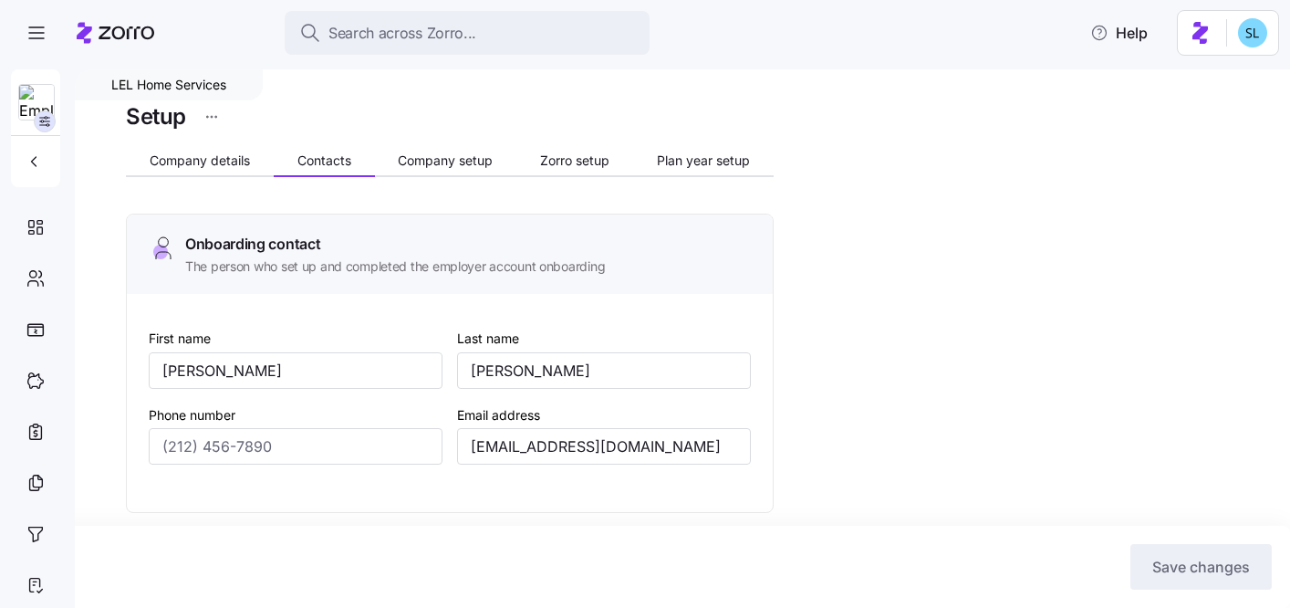
type input "(317) 552-8197"
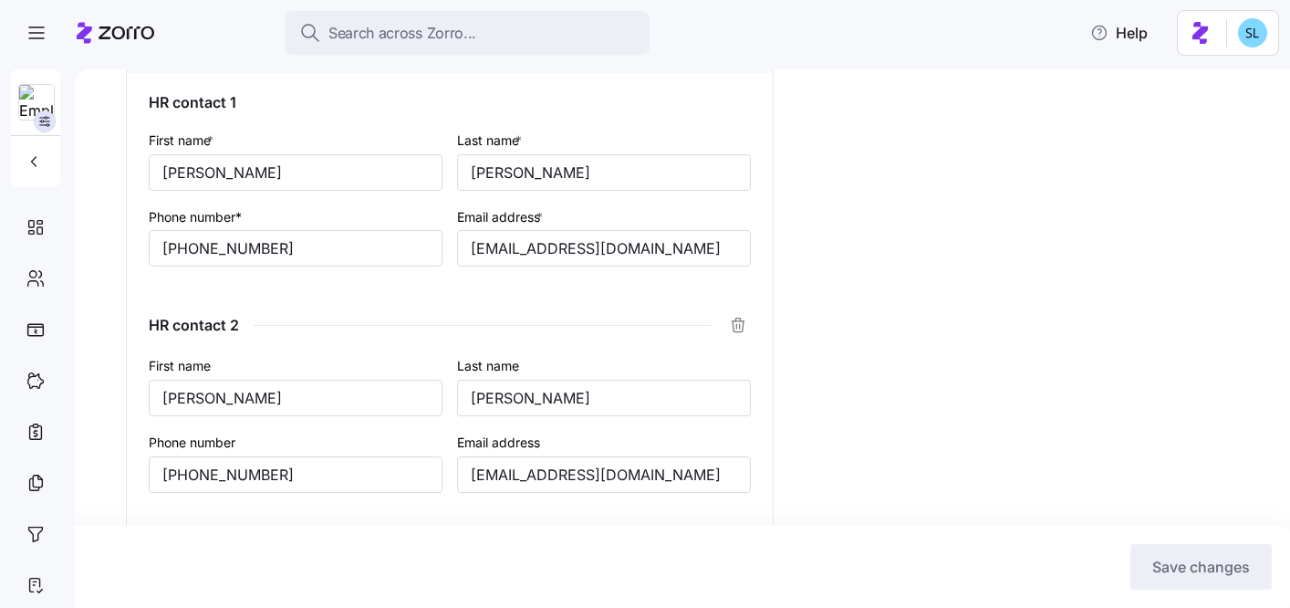
scroll to position [881, 0]
click at [608, 246] on input "swimberly@lelhs.com" at bounding box center [604, 246] width 294 height 37
click at [872, 340] on div "Setup Company details Contacts Company setup Zorro setup Plan year setup Onboar…" at bounding box center [695, 346] width 1139 height 2256
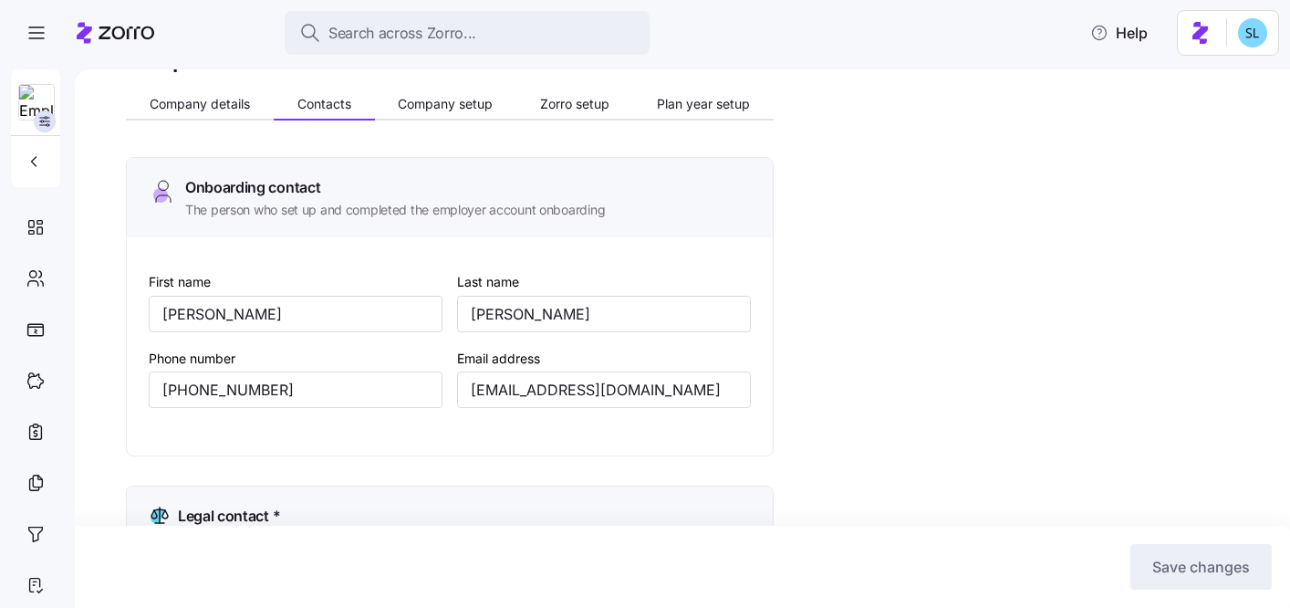
scroll to position [0, 0]
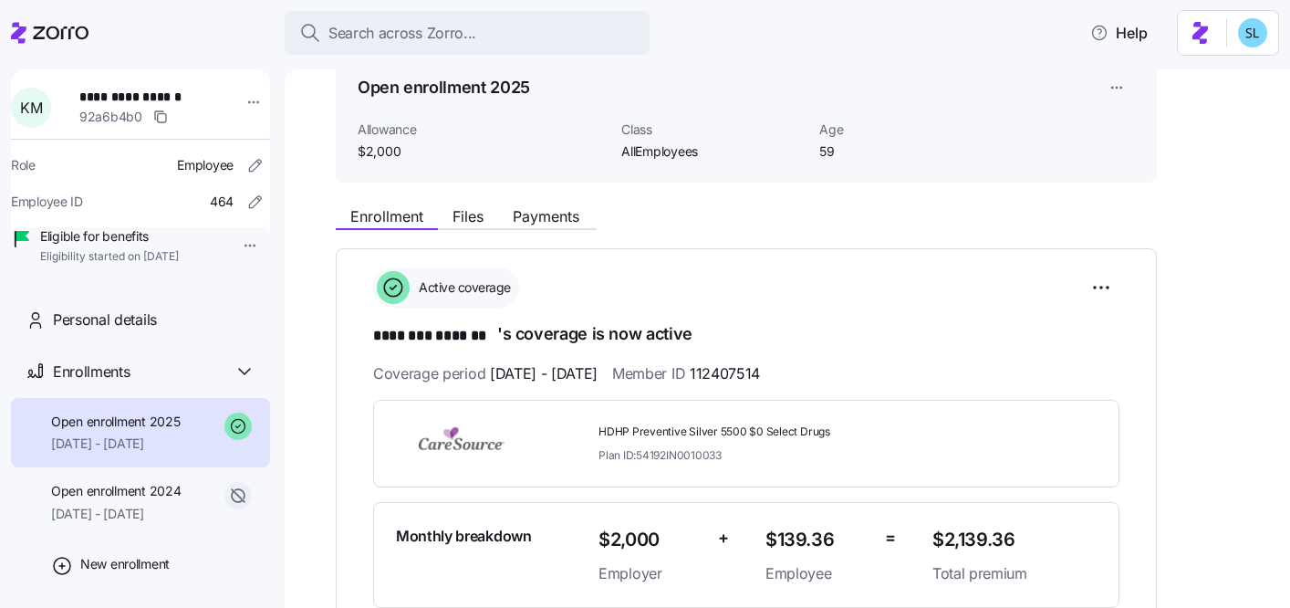
scroll to position [320, 0]
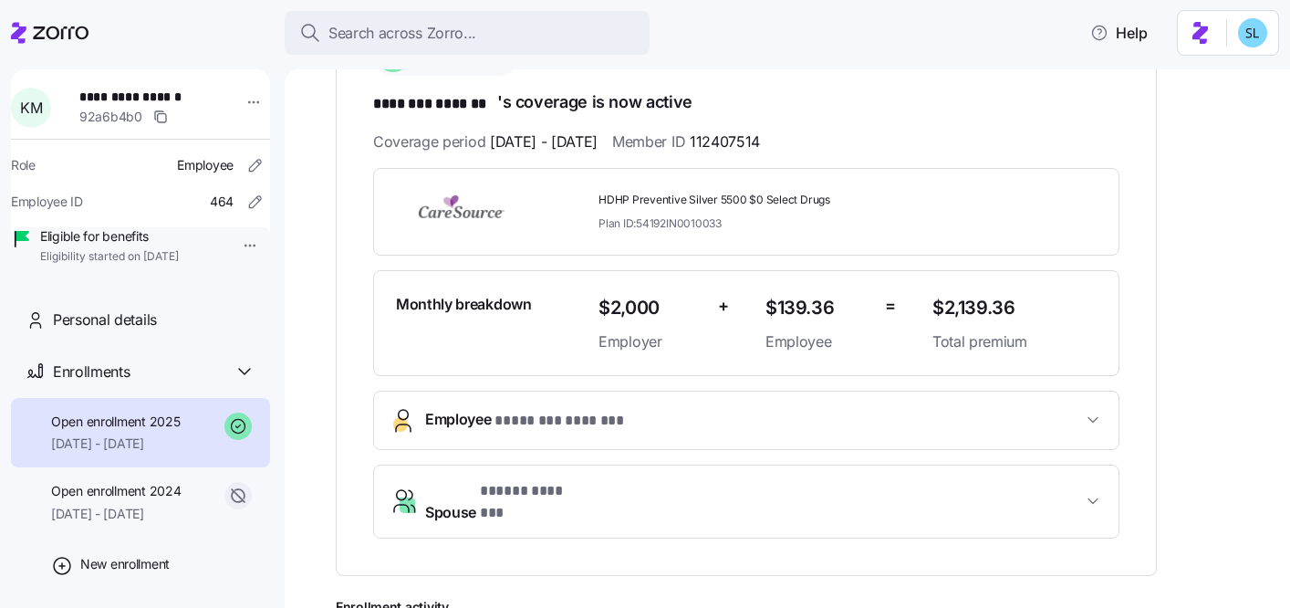
click at [986, 294] on span "$2,139.36" at bounding box center [1015, 308] width 164 height 30
copy span "$2,139.36"
click at [593, 480] on button "Spouse * ***** ******* *" at bounding box center [746, 501] width 745 height 73
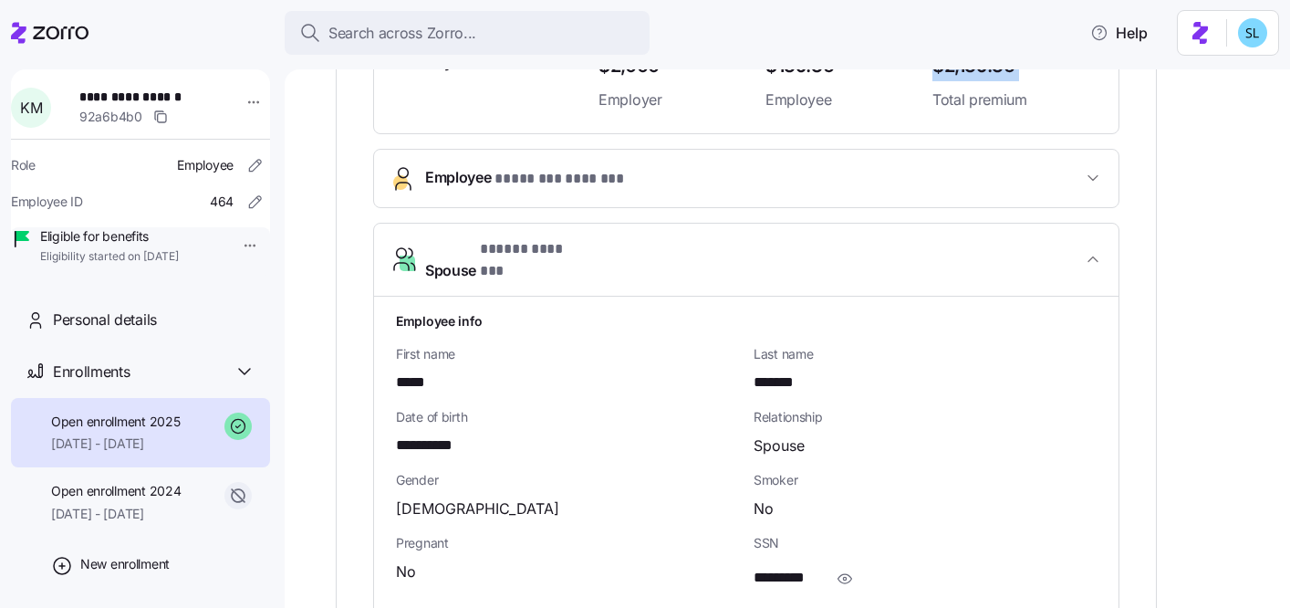
scroll to position [896, 0]
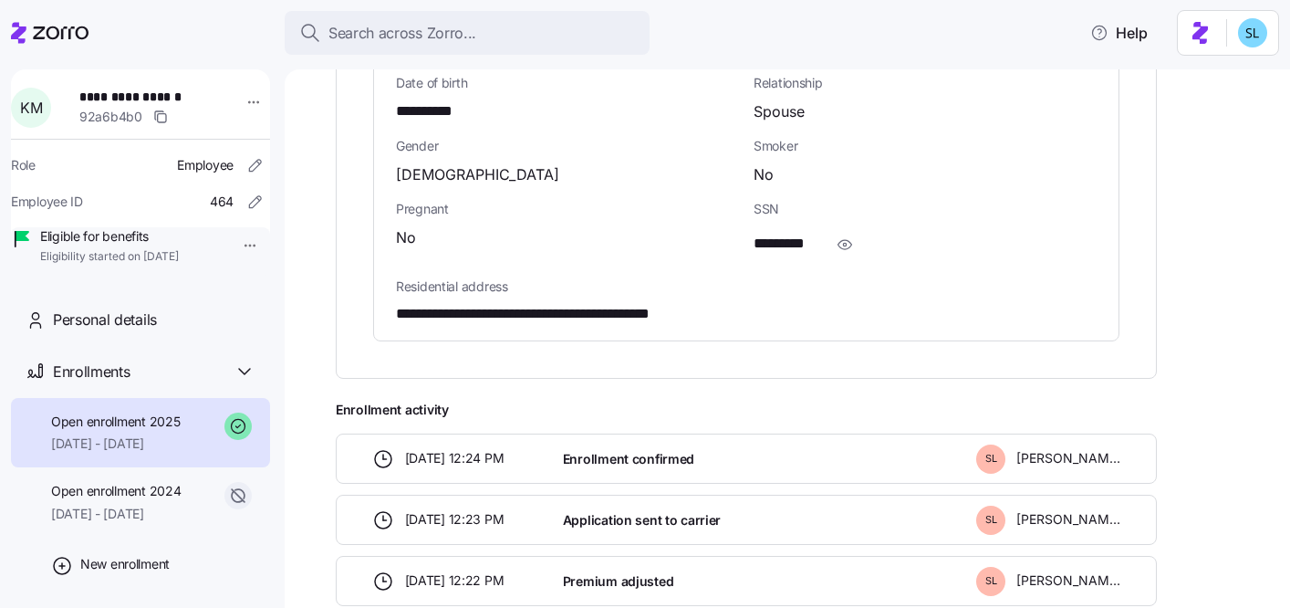
click at [423, 100] on span "**********" at bounding box center [434, 111] width 77 height 23
copy span "**"
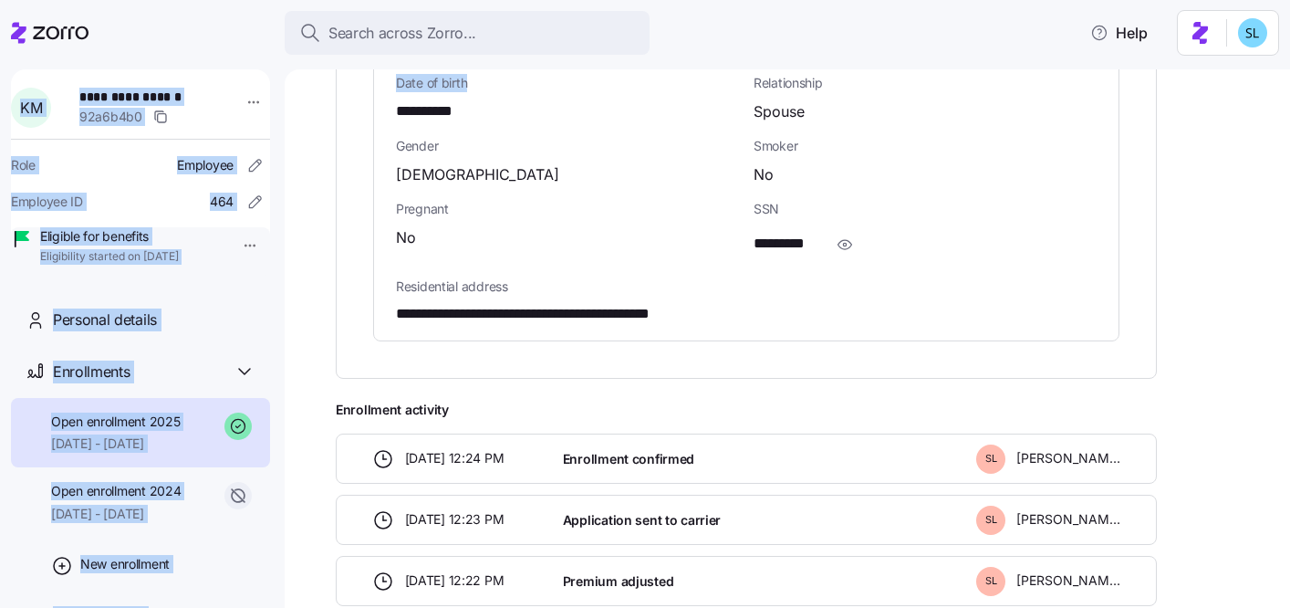
drag, startPoint x: 693, startPoint y: 55, endPoint x: 569, endPoint y: 136, distance: 148.3
click at [593, 43] on div "**********" at bounding box center [645, 298] width 1290 height 597
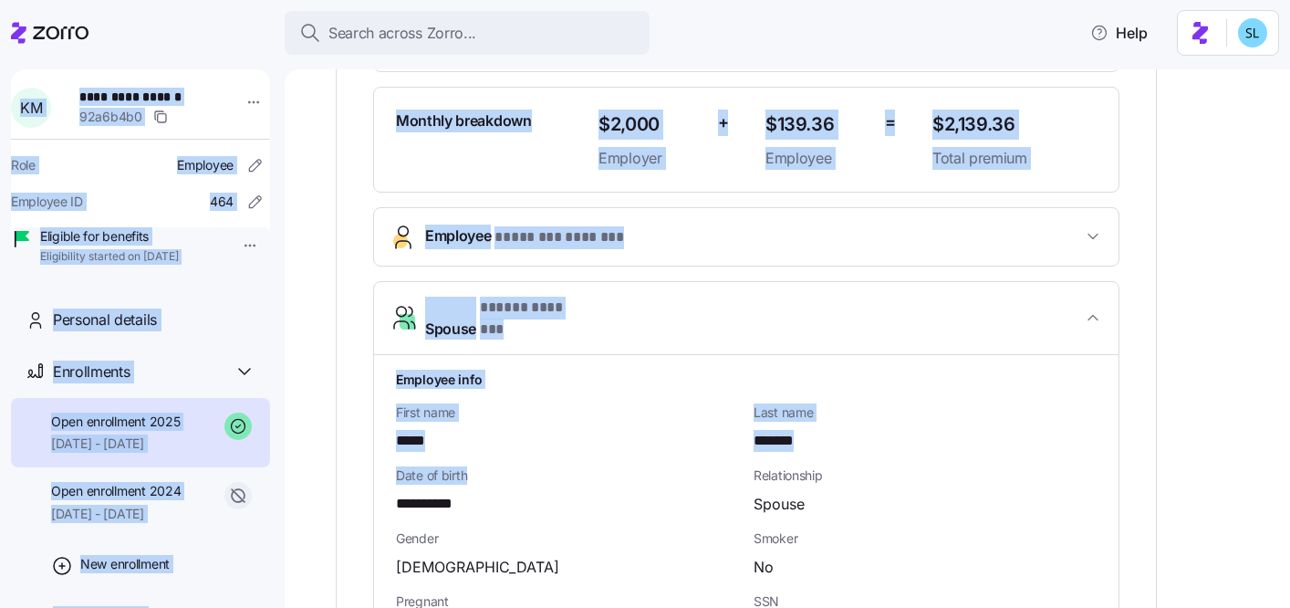
click at [838, 355] on div "**********" at bounding box center [746, 543] width 701 height 377
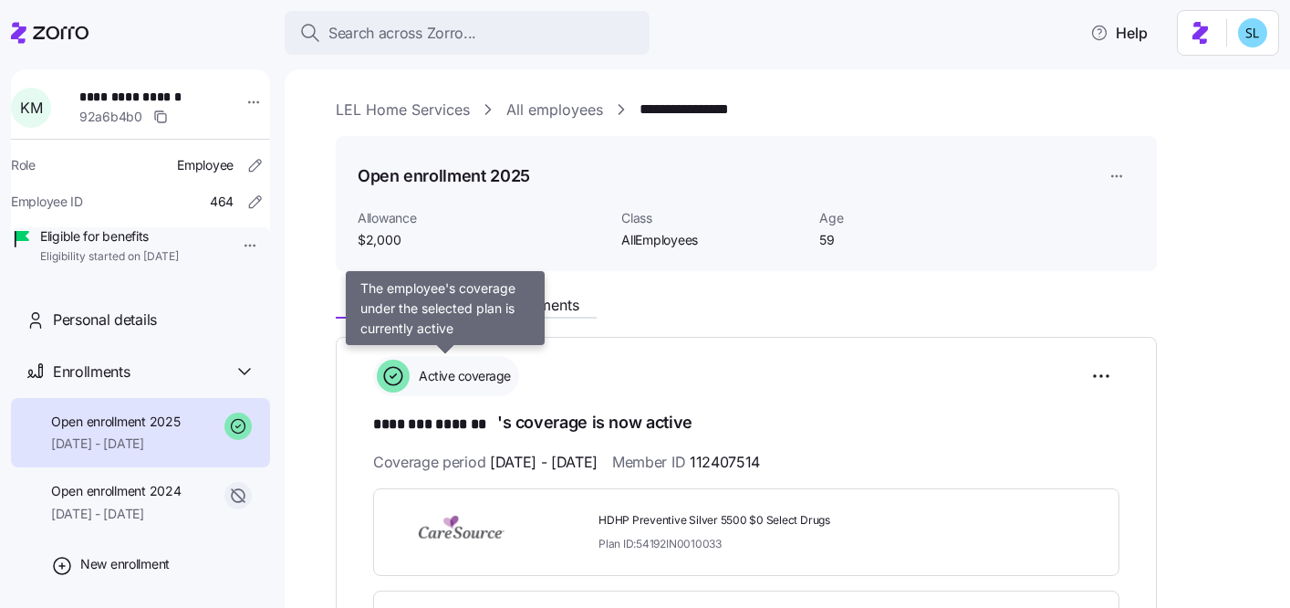
scroll to position [309, 0]
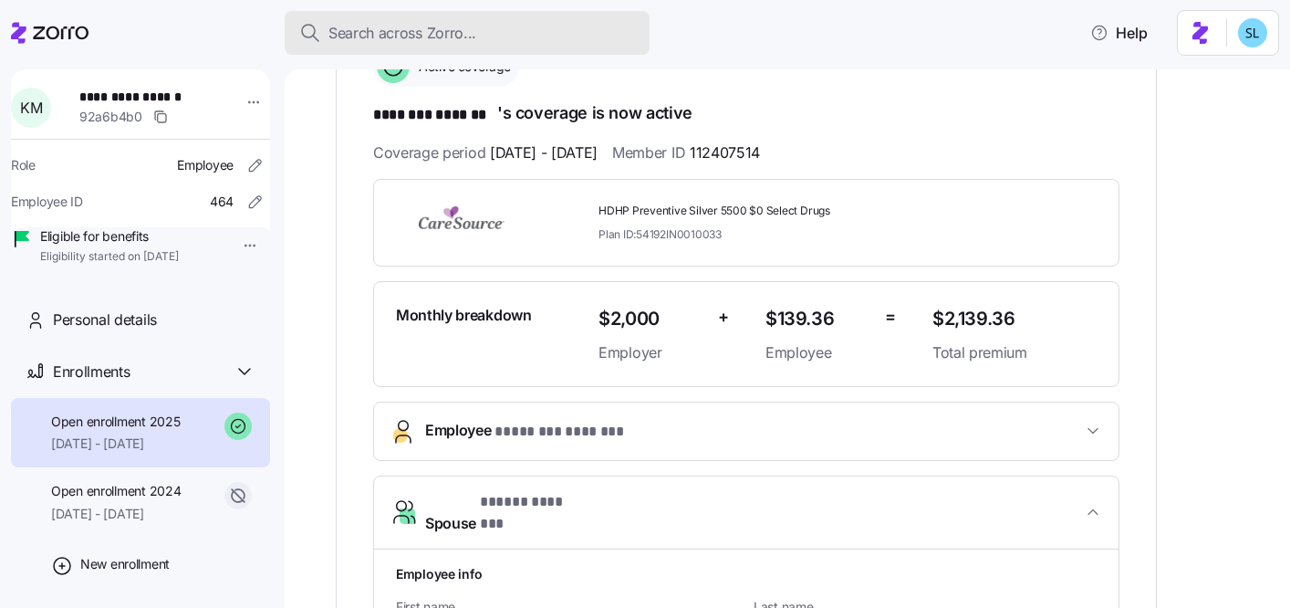
click at [601, 33] on div "Search across Zorro..." at bounding box center [467, 33] width 336 height 23
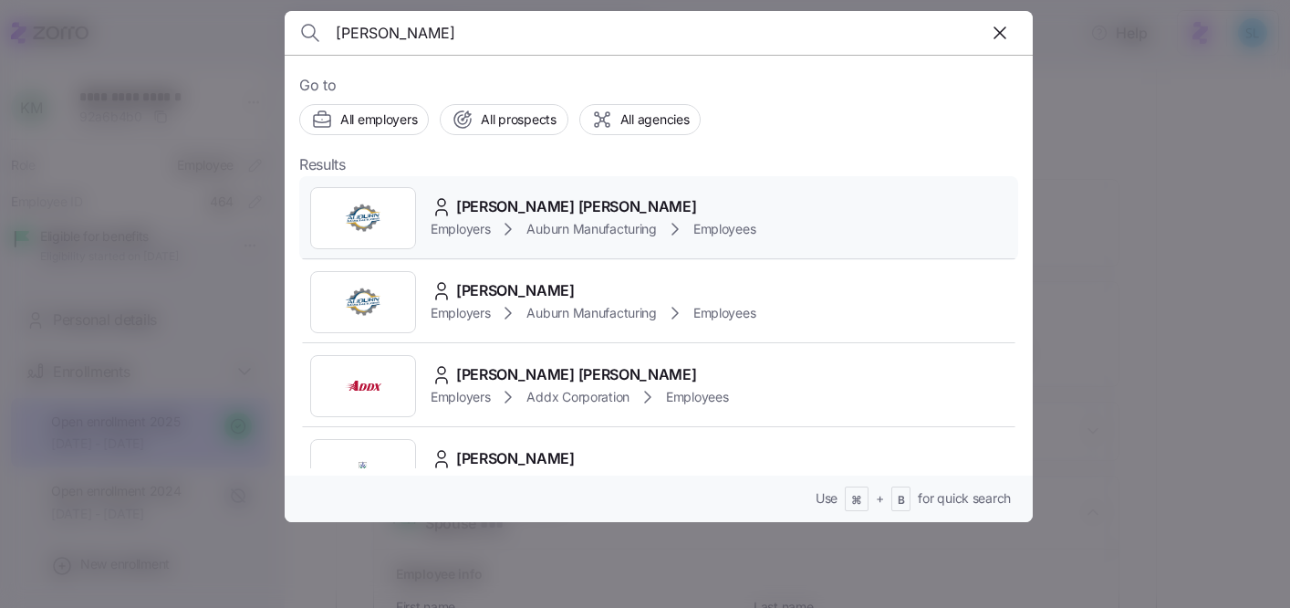
type input "hanes"
click at [595, 205] on div "Connor Hanes" at bounding box center [593, 206] width 325 height 23
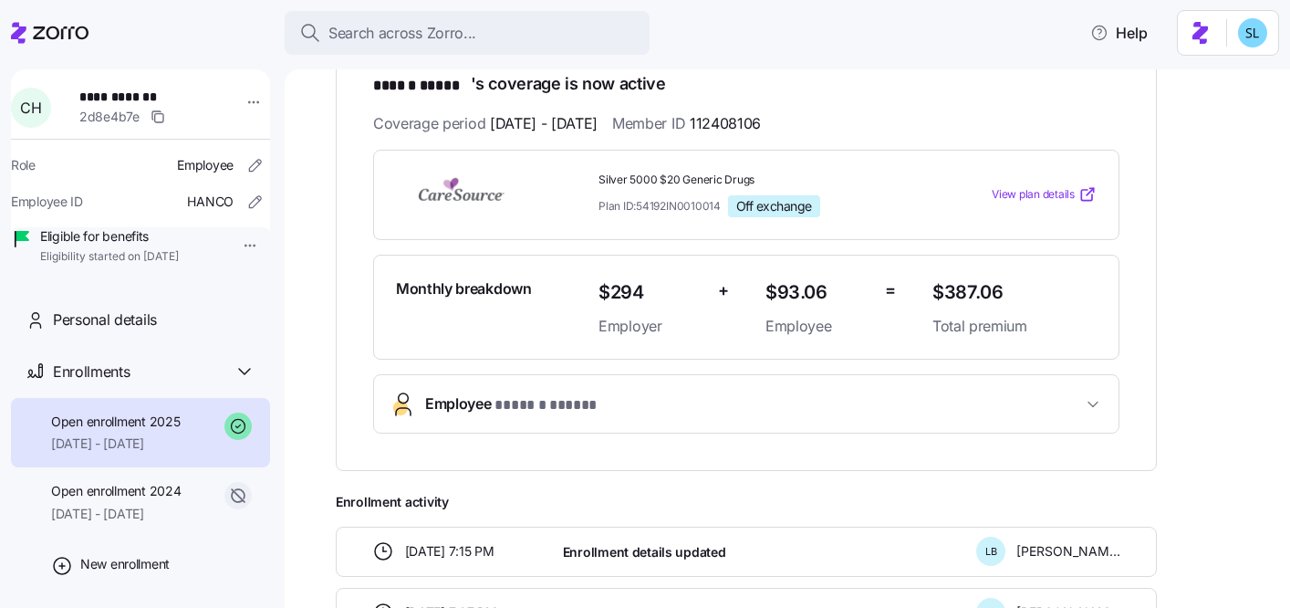
scroll to position [339, 0]
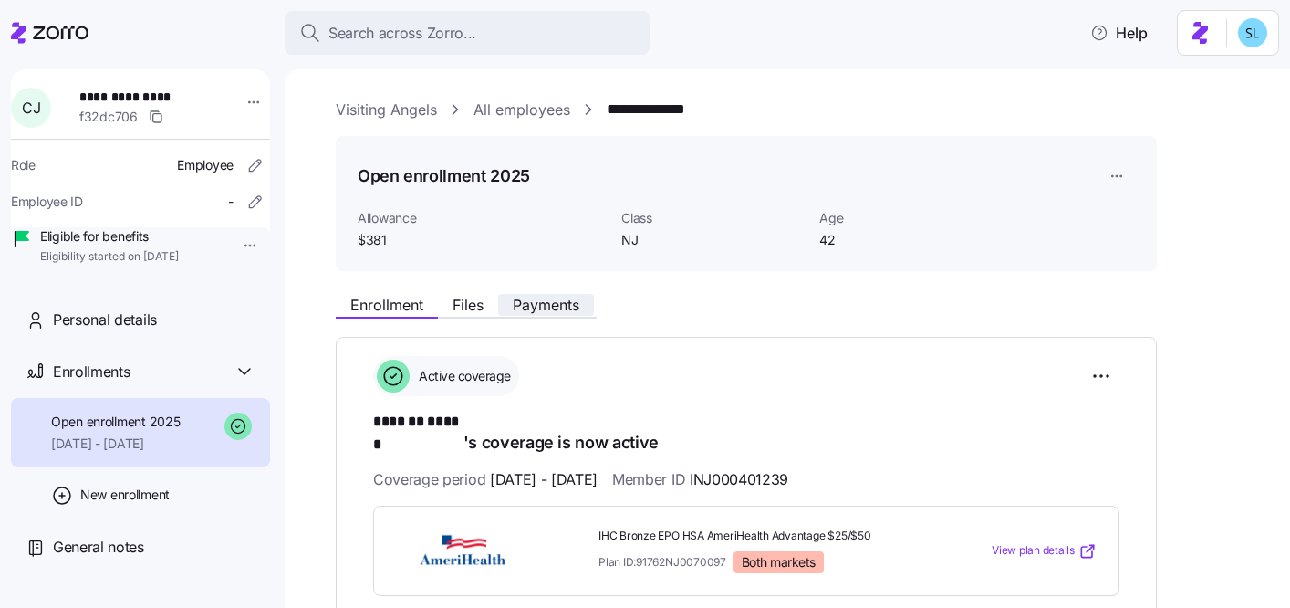
click at [572, 311] on span "Payments" at bounding box center [546, 305] width 67 height 15
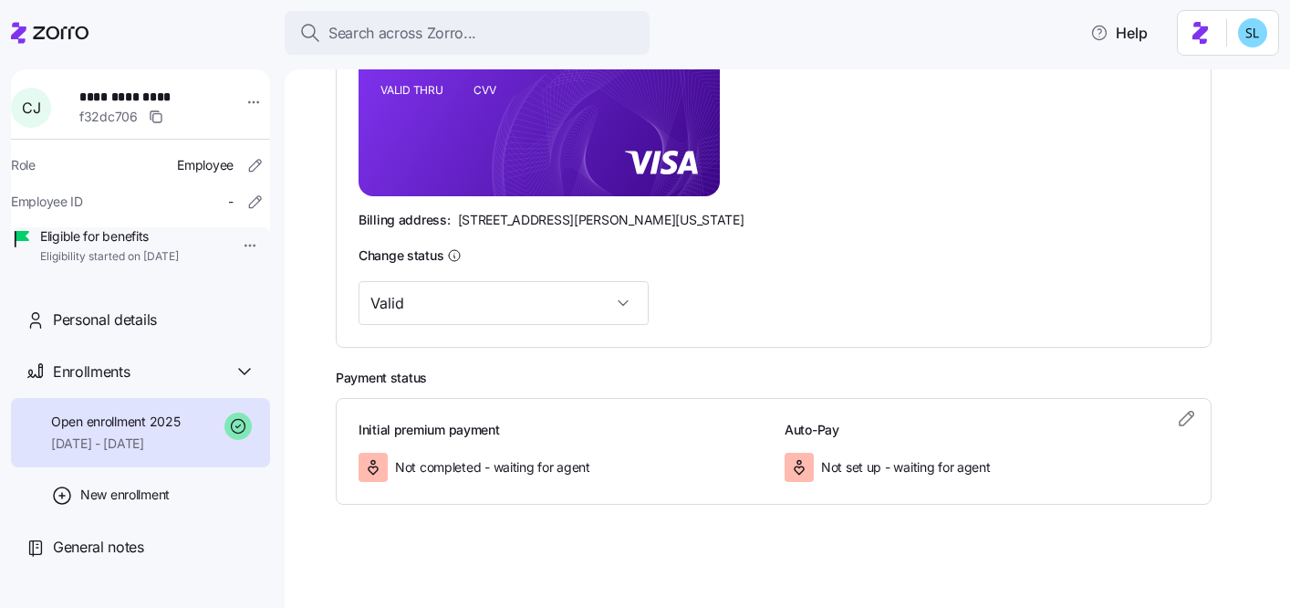
scroll to position [556, 0]
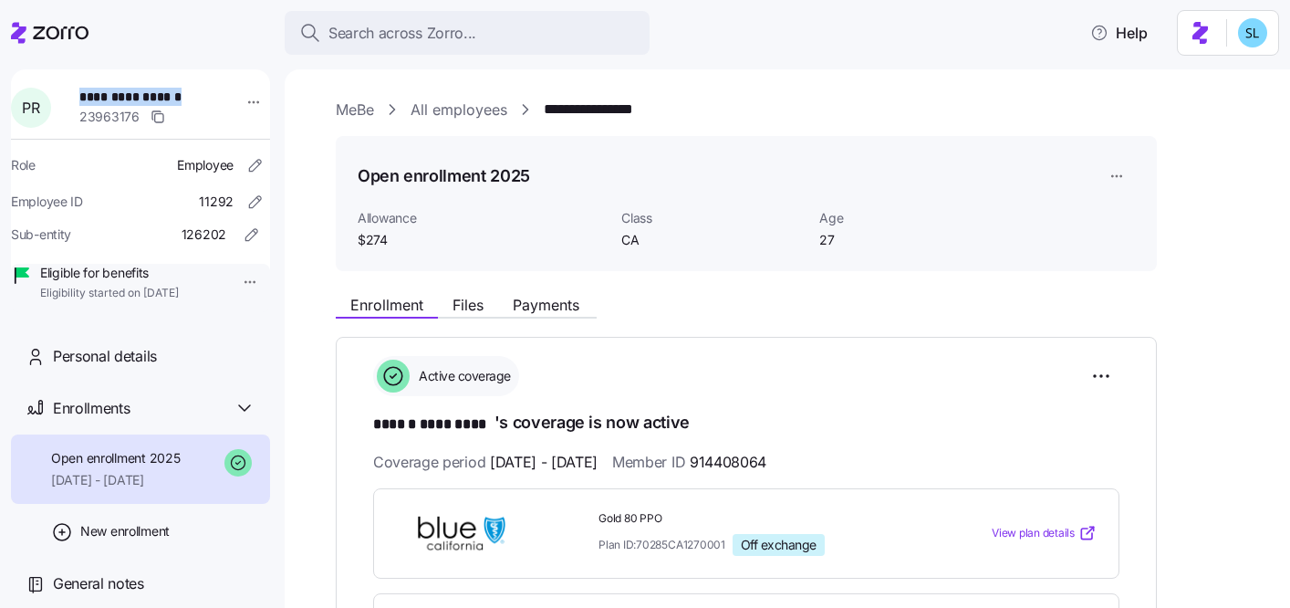
drag, startPoint x: 200, startPoint y: 96, endPoint x: 86, endPoint y: 89, distance: 114.3
click at [86, 89] on span "**********" at bounding box center [139, 97] width 120 height 18
copy span "**********"
click at [549, 288] on div "Enrollment Files Payments" at bounding box center [746, 302] width 821 height 33
click at [548, 287] on div "Enrollment Files Payments" at bounding box center [746, 302] width 821 height 33
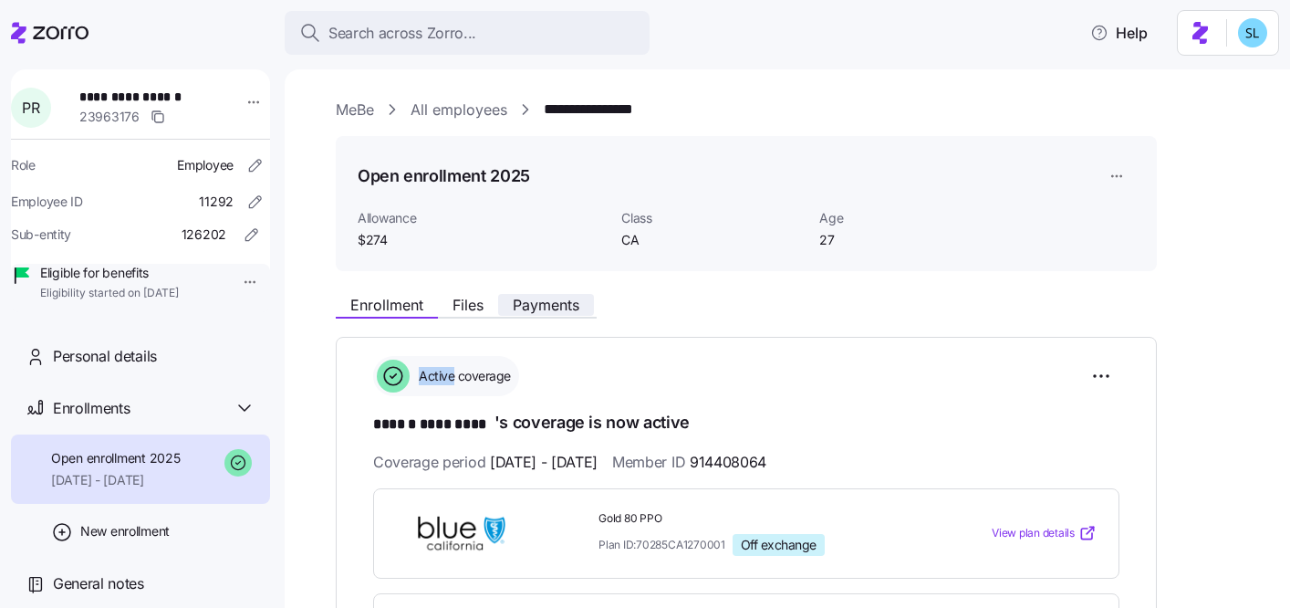
click at [540, 298] on span "Payments" at bounding box center [546, 305] width 67 height 15
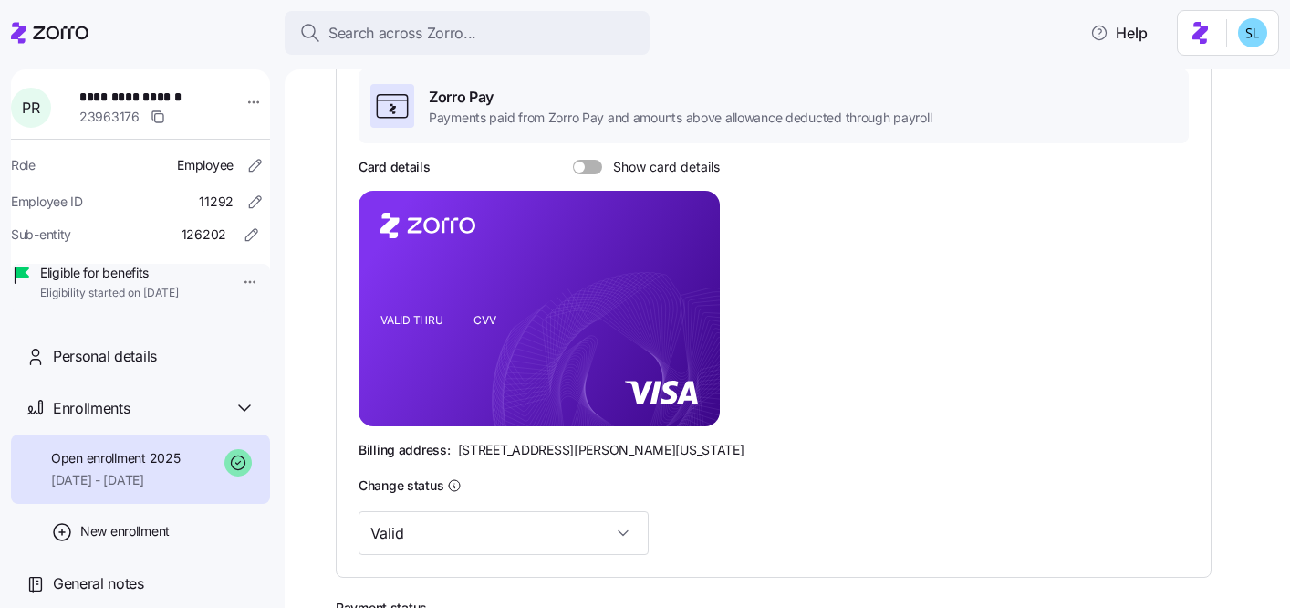
scroll to position [167, 0]
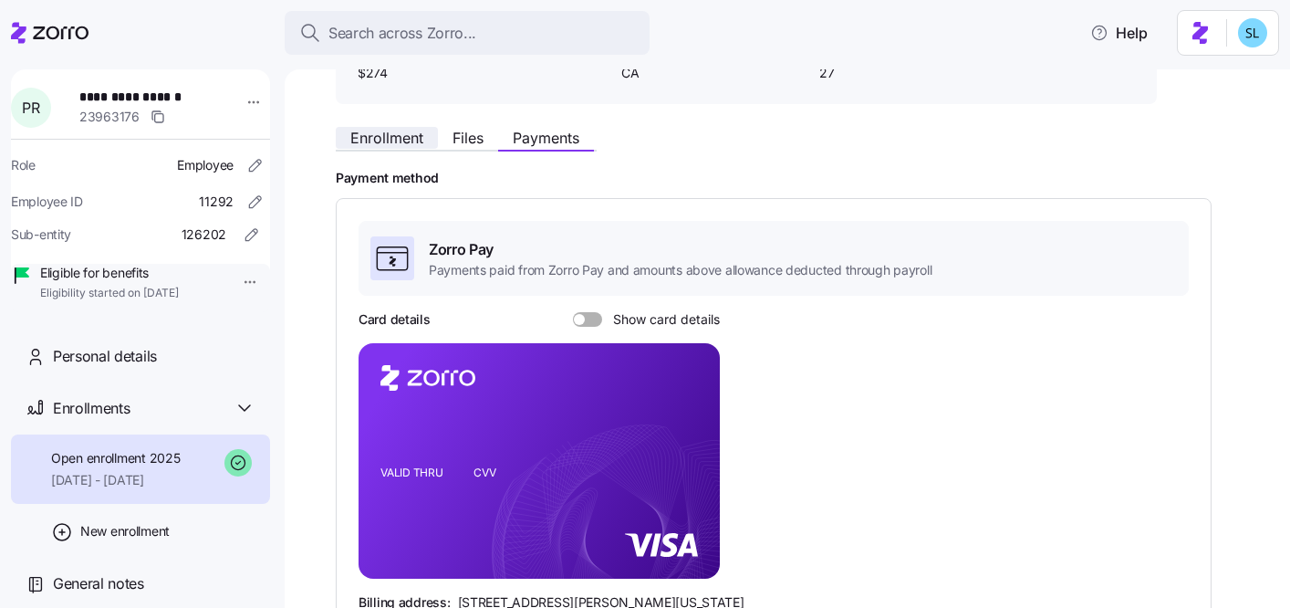
click at [406, 148] on button "Enrollment" at bounding box center [387, 138] width 102 height 22
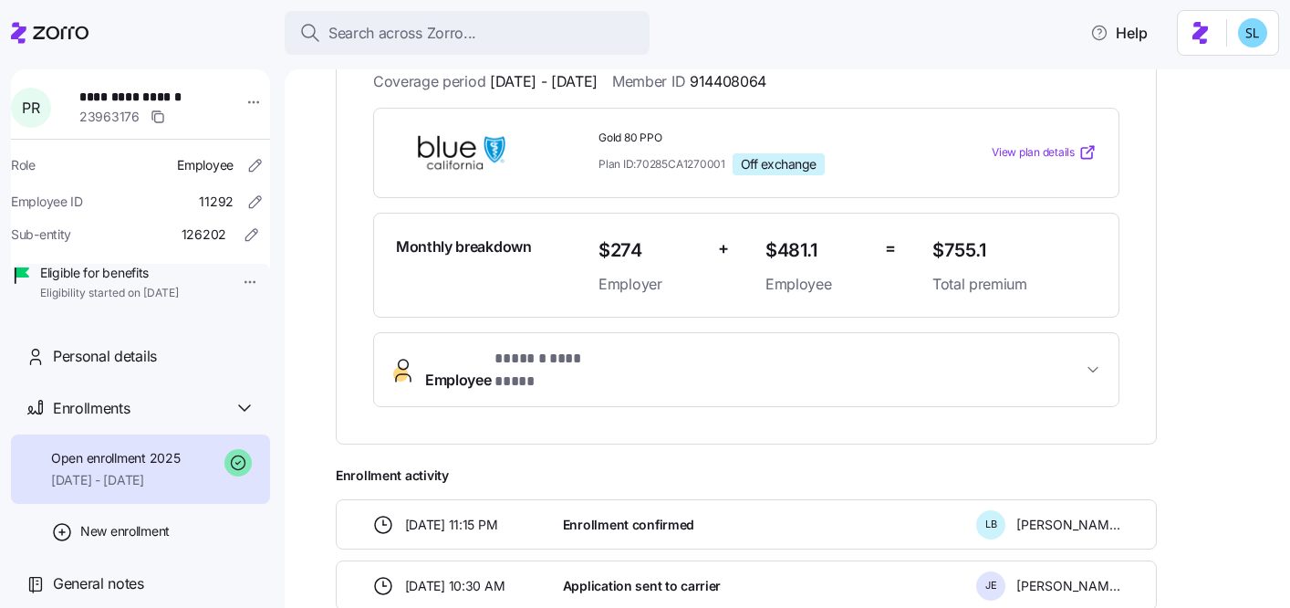
scroll to position [538, 0]
